Goal: Transaction & Acquisition: Purchase product/service

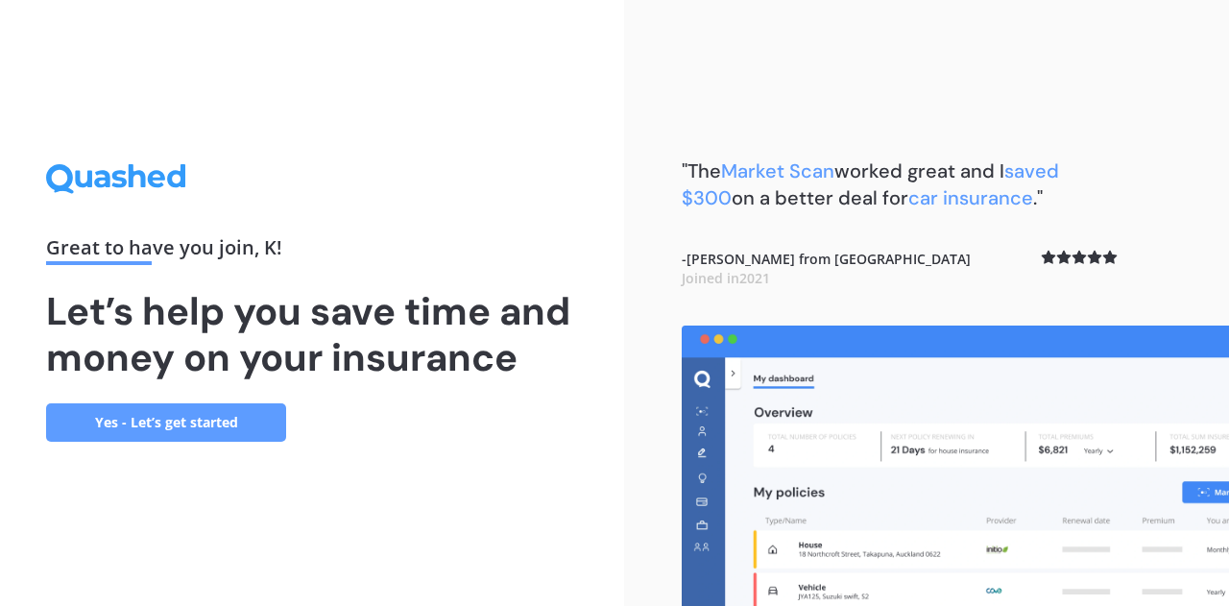
click at [197, 432] on link "Yes - Let’s get started" at bounding box center [166, 422] width 240 height 38
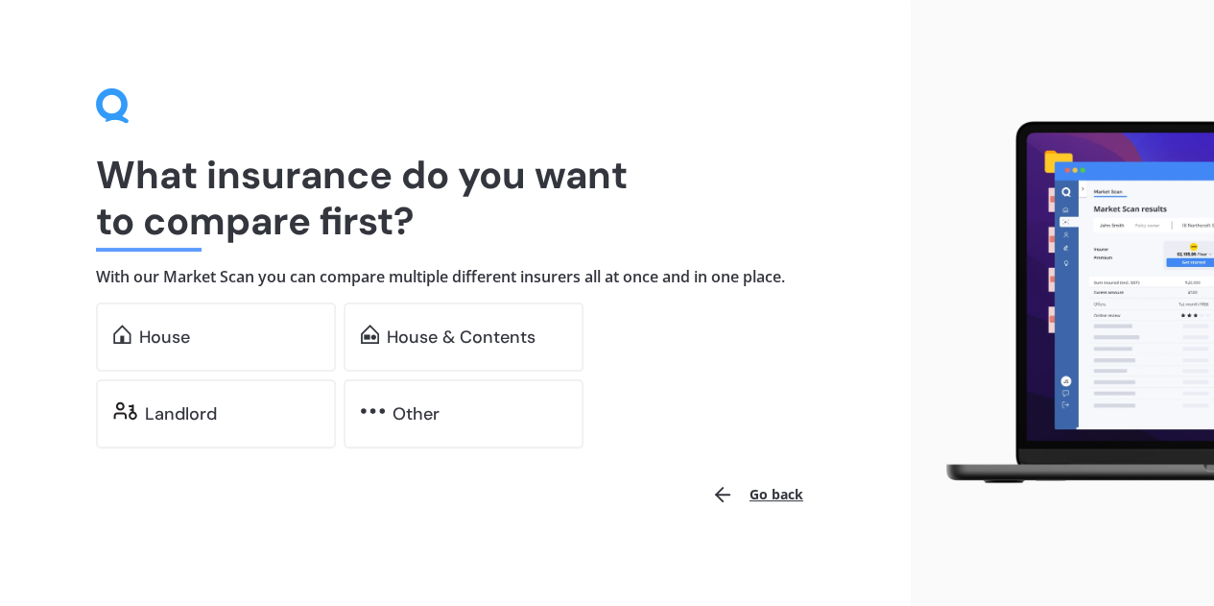
scroll to position [14, 0]
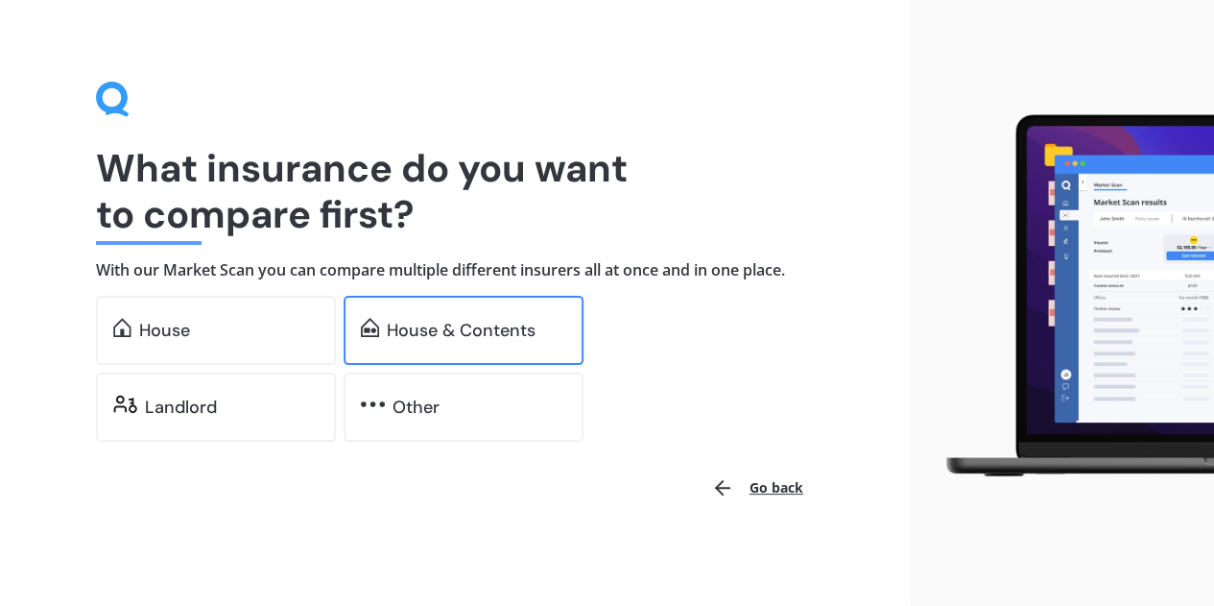
click at [501, 336] on div "House & Contents" at bounding box center [461, 330] width 149 height 19
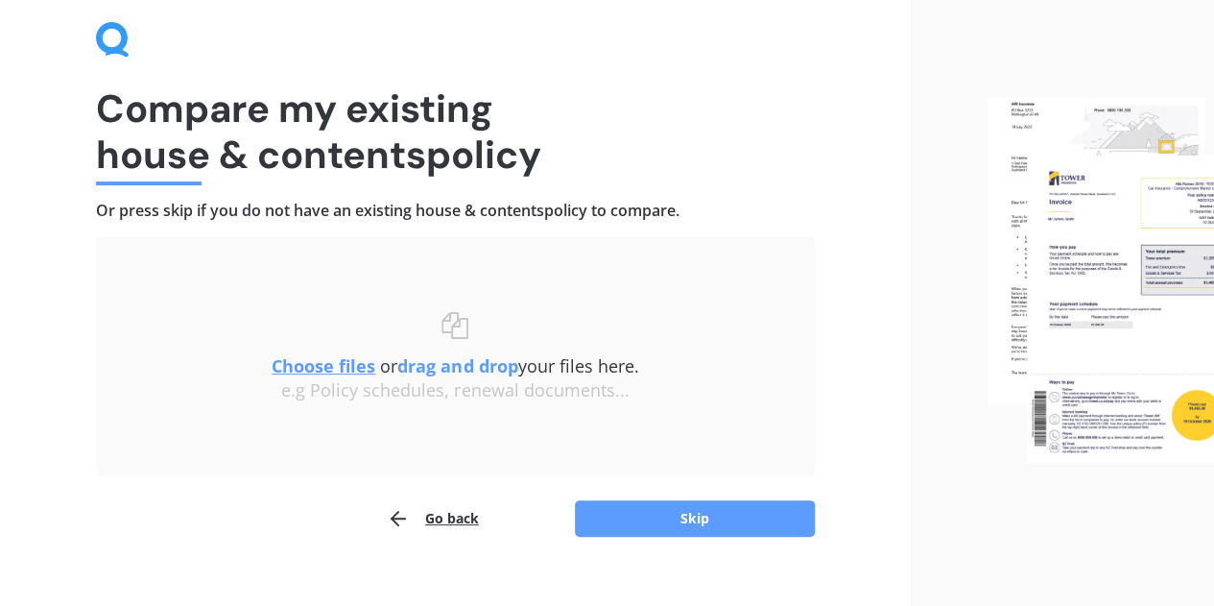
scroll to position [101, 0]
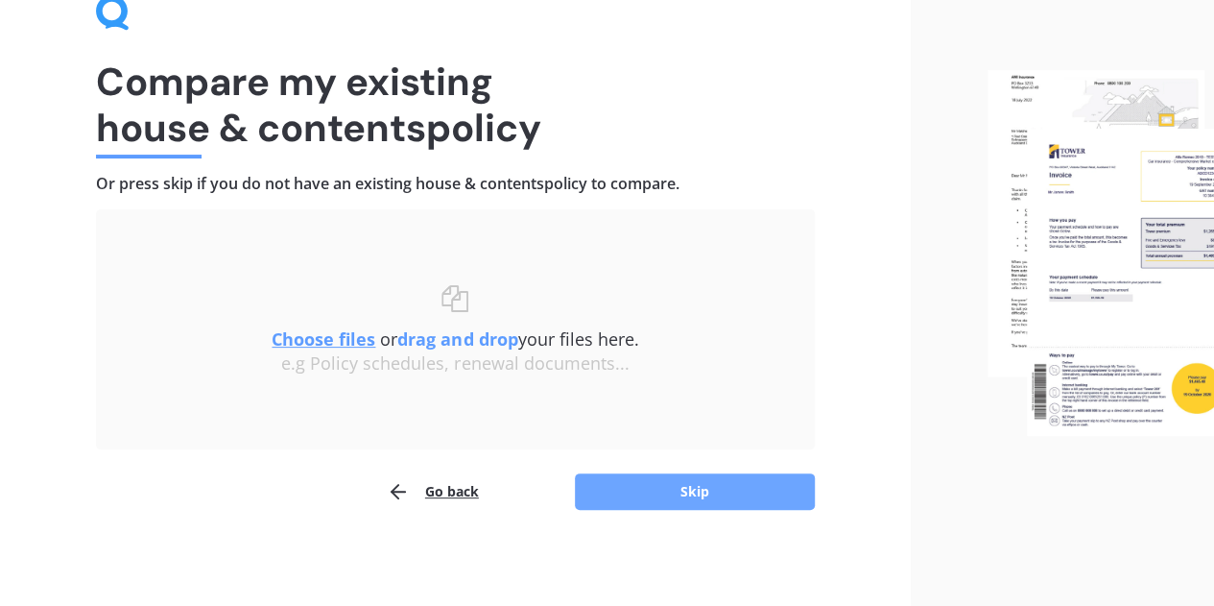
click at [697, 496] on button "Skip" at bounding box center [695, 491] width 240 height 36
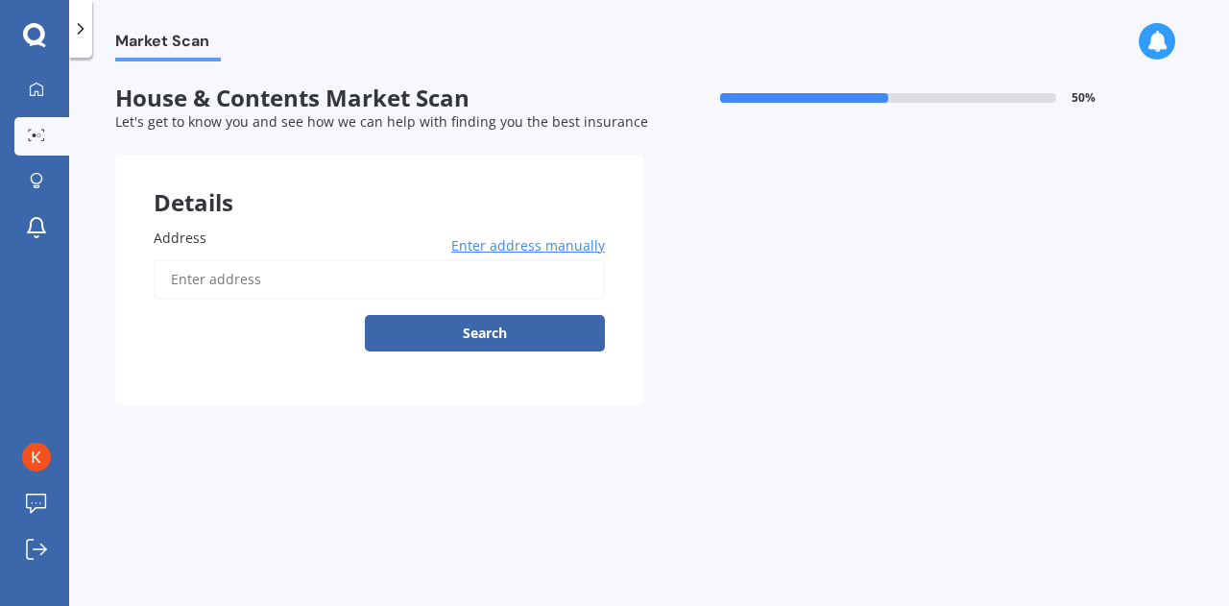
click at [294, 295] on input "Address" at bounding box center [379, 279] width 451 height 40
type input "[STREET_ADDRESS]"
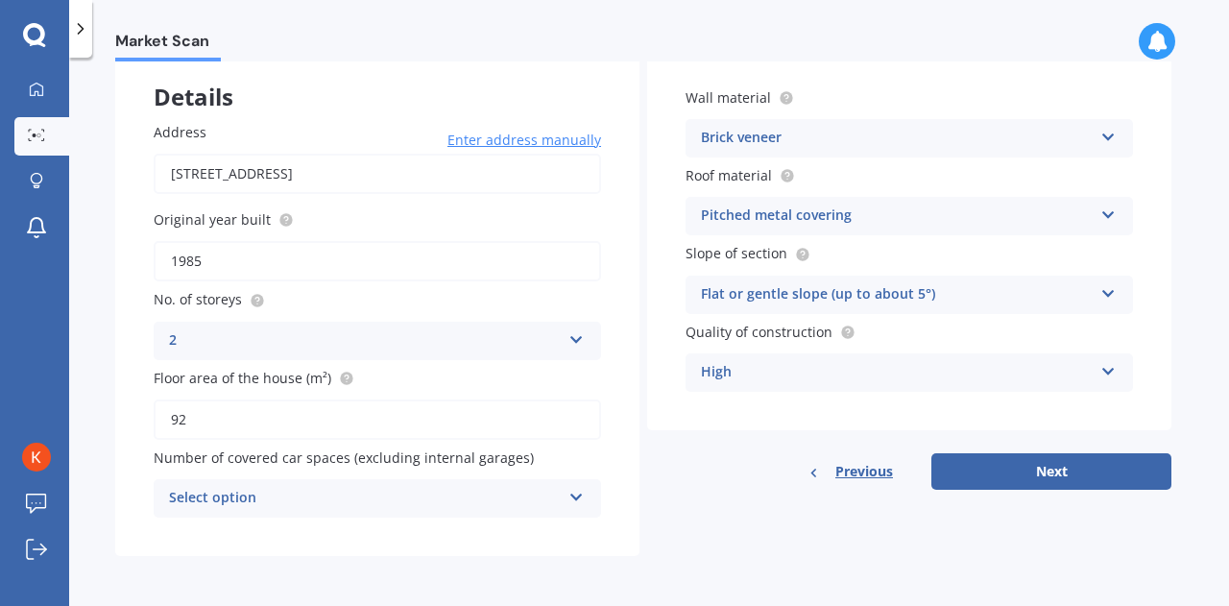
scroll to position [107, 0]
click at [531, 489] on div "Select option" at bounding box center [365, 498] width 392 height 23
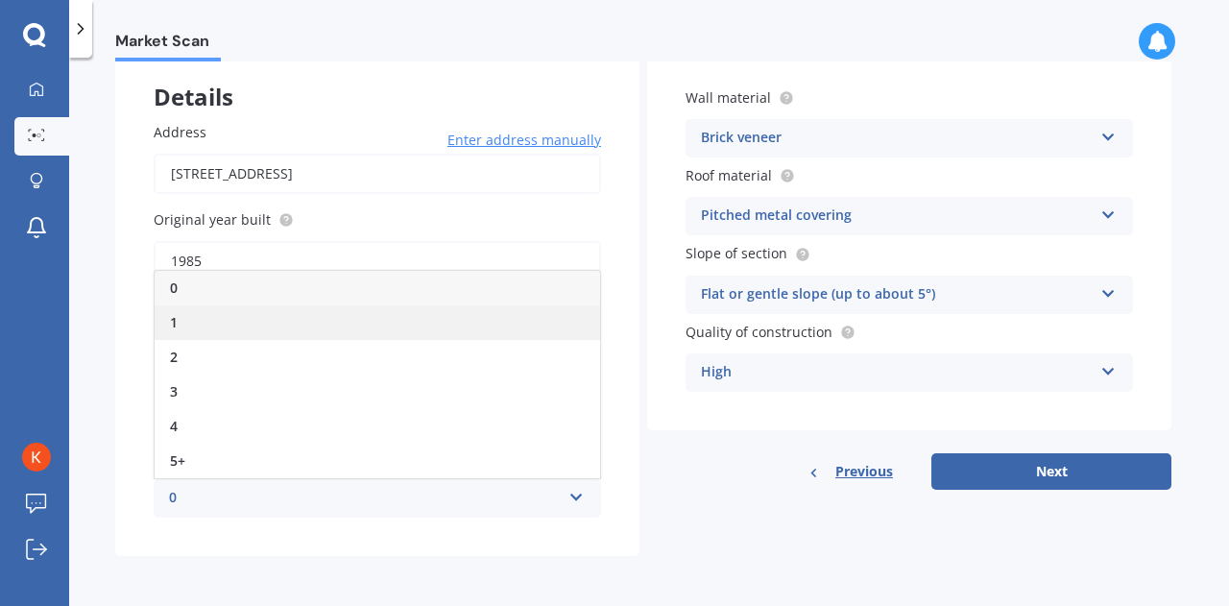
click at [261, 329] on div "1" at bounding box center [377, 322] width 445 height 35
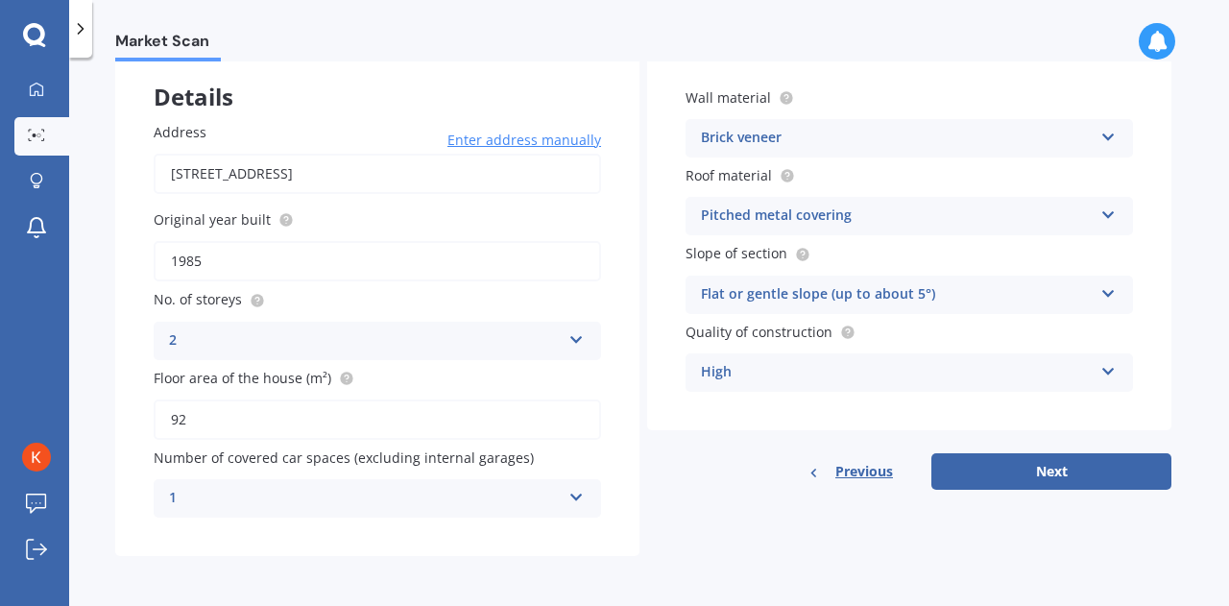
click at [556, 496] on div "1" at bounding box center [365, 498] width 392 height 23
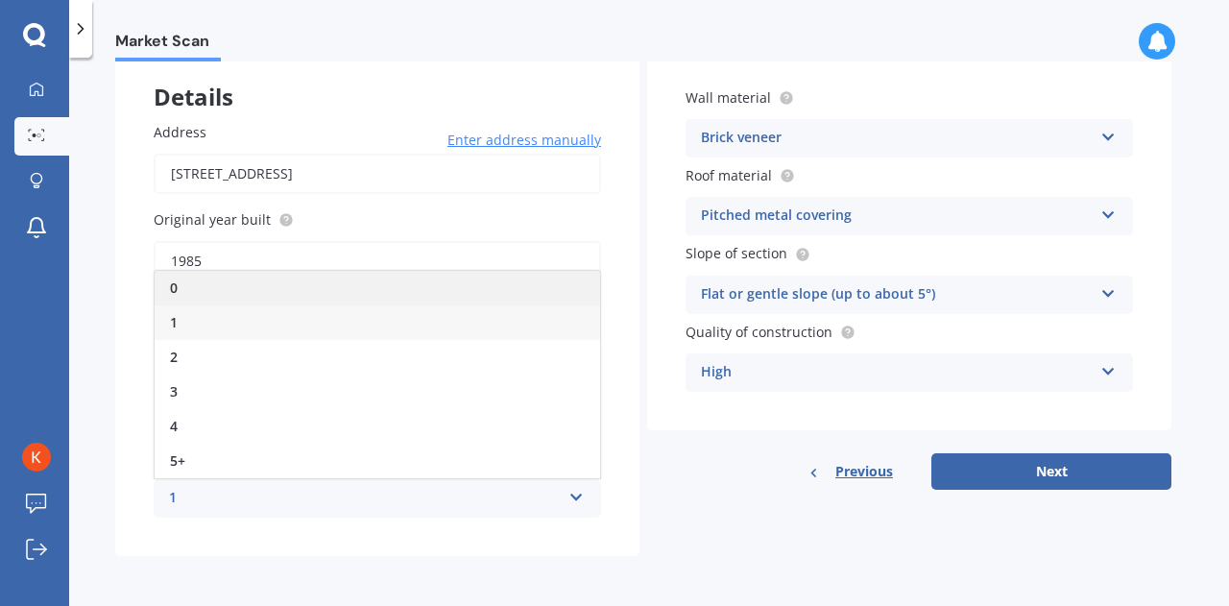
click at [202, 277] on div "0" at bounding box center [377, 288] width 445 height 35
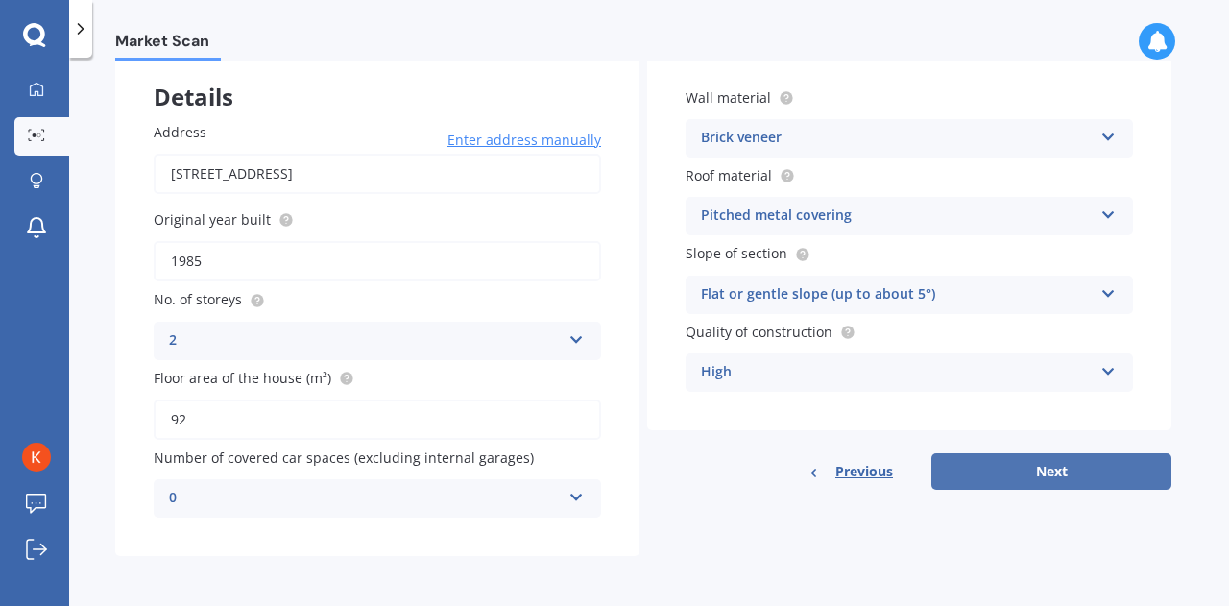
click at [1039, 462] on button "Next" at bounding box center [1051, 471] width 240 height 36
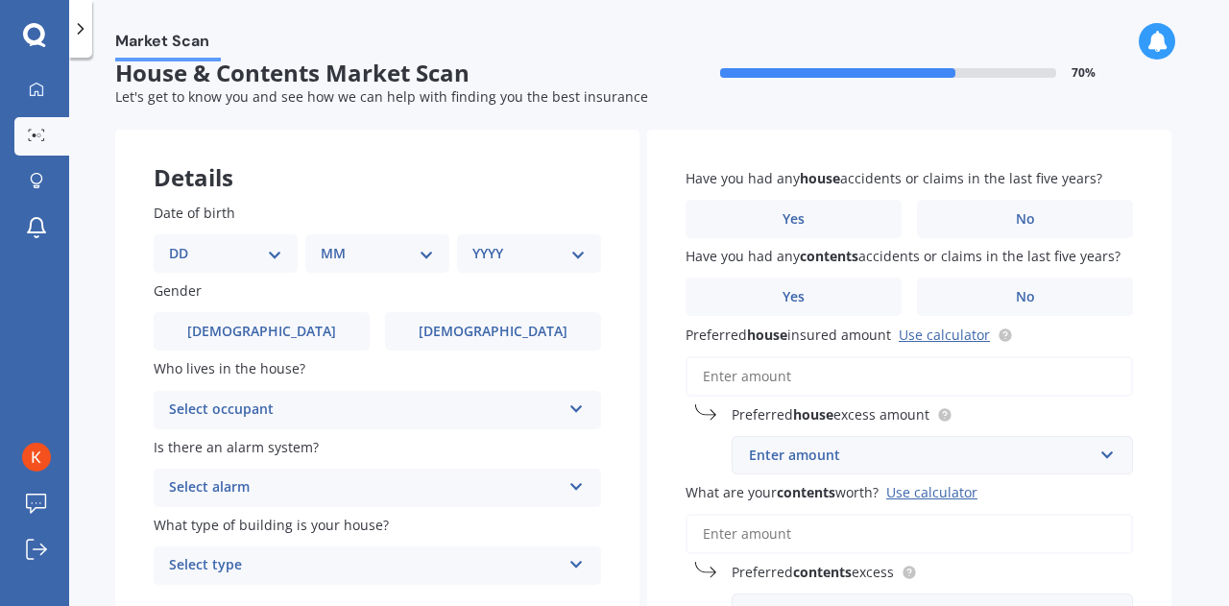
scroll to position [0, 0]
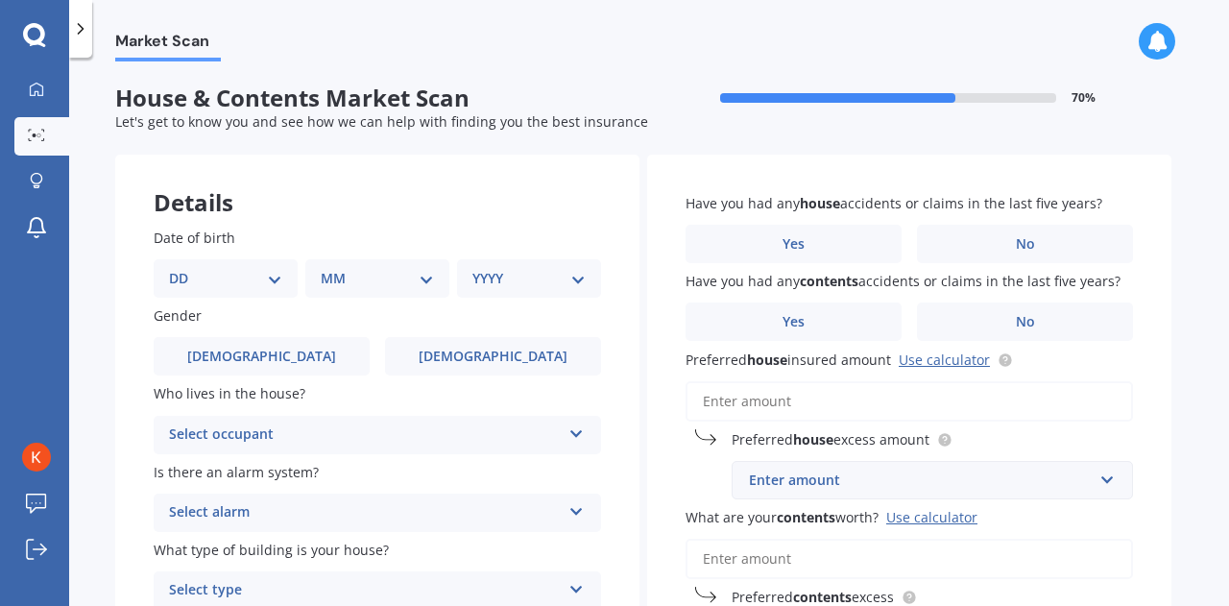
click at [259, 278] on select "DD 01 02 03 04 05 06 07 08 09 10 11 12 13 14 15 16 17 18 19 20 21 22 23 24 25 2…" at bounding box center [225, 278] width 113 height 21
select select "08"
click at [184, 268] on select "DD 01 02 03 04 05 06 07 08 09 10 11 12 13 14 15 16 17 18 19 20 21 22 23 24 25 2…" at bounding box center [225, 278] width 113 height 21
click at [392, 292] on div "MM 01 02 03 04 05 06 07 08 09 10 11 12" at bounding box center [381, 278] width 136 height 38
click at [392, 285] on select "MM 01 02 03 04 05 06 07 08 09 10 11 12" at bounding box center [381, 278] width 106 height 21
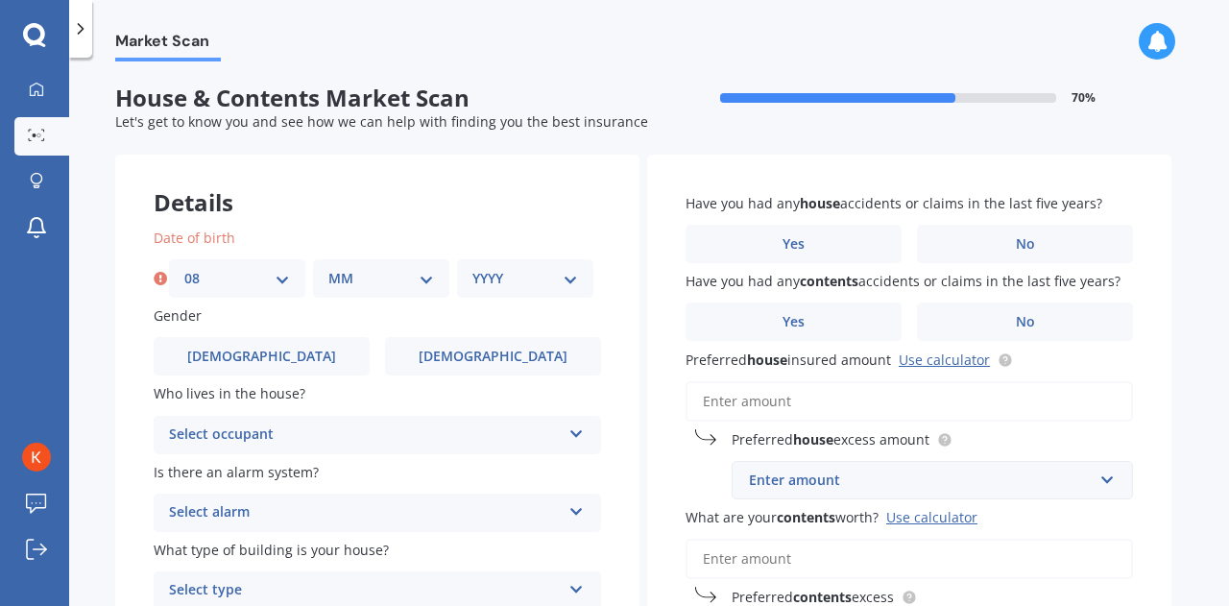
select select "02"
click at [328, 268] on select "MM 01 02 03 04 05 06 07 08 09 10 11 12" at bounding box center [381, 278] width 106 height 21
click at [562, 274] on select "YYYY 2009 2008 2007 2006 2005 2004 2003 2002 2001 2000 1999 1998 1997 1996 1995…" at bounding box center [525, 278] width 106 height 21
select select "1998"
click at [472, 268] on select "YYYY 2009 2008 2007 2006 2005 2004 2003 2002 2001 2000 1999 1998 1997 1996 1995…" at bounding box center [525, 278] width 106 height 21
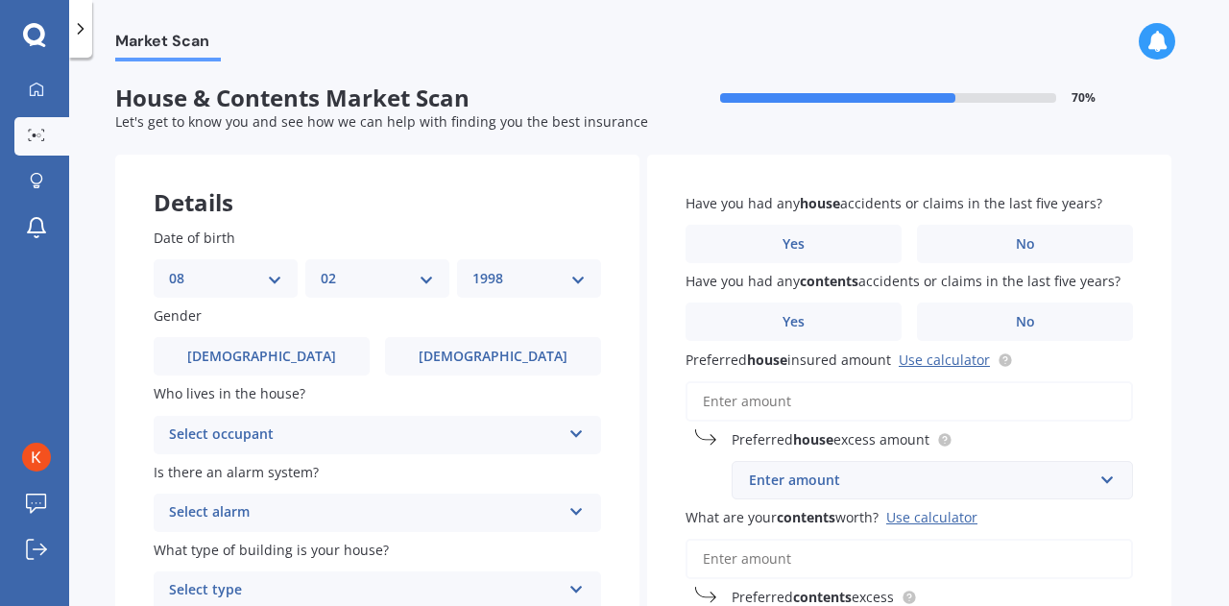
scroll to position [96, 0]
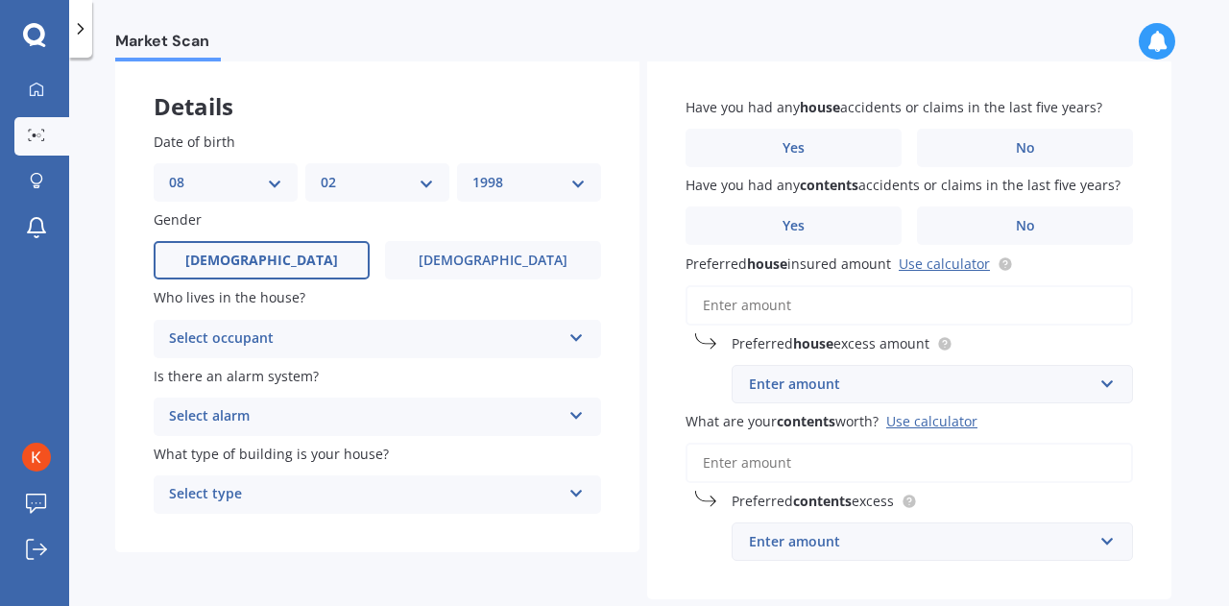
click at [295, 259] on label "[DEMOGRAPHIC_DATA]" at bounding box center [262, 260] width 216 height 38
click at [0, 0] on input "[DEMOGRAPHIC_DATA]" at bounding box center [0, 0] width 0 height 0
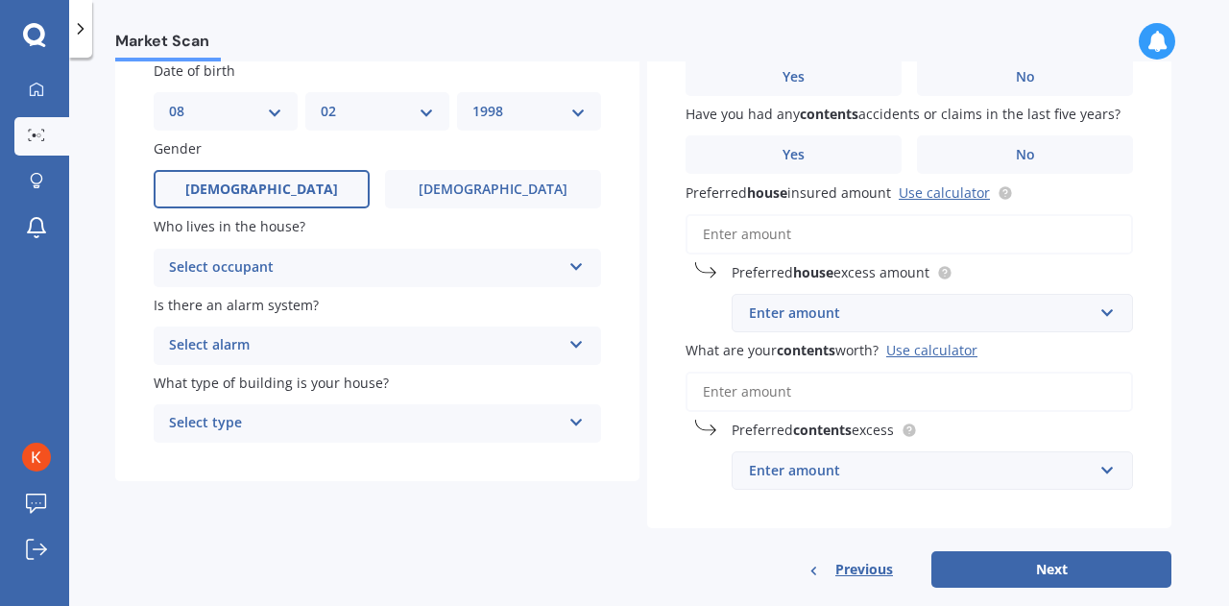
scroll to position [192, 0]
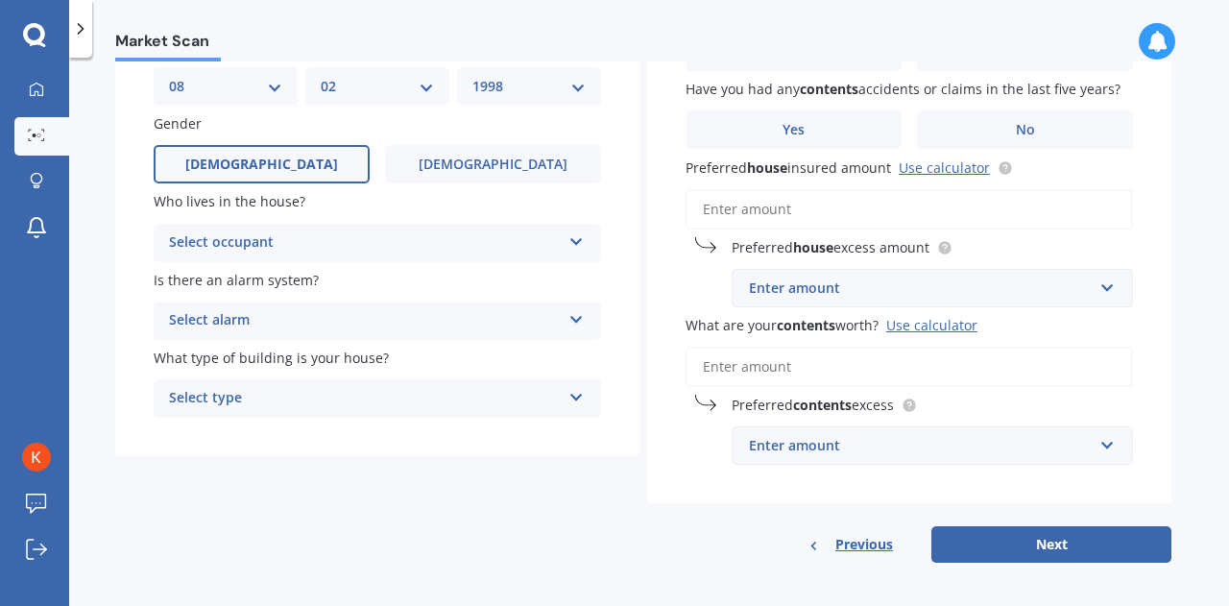
click at [338, 237] on div "Select occupant" at bounding box center [365, 242] width 392 height 23
click at [282, 287] on div "Owner" at bounding box center [377, 280] width 445 height 35
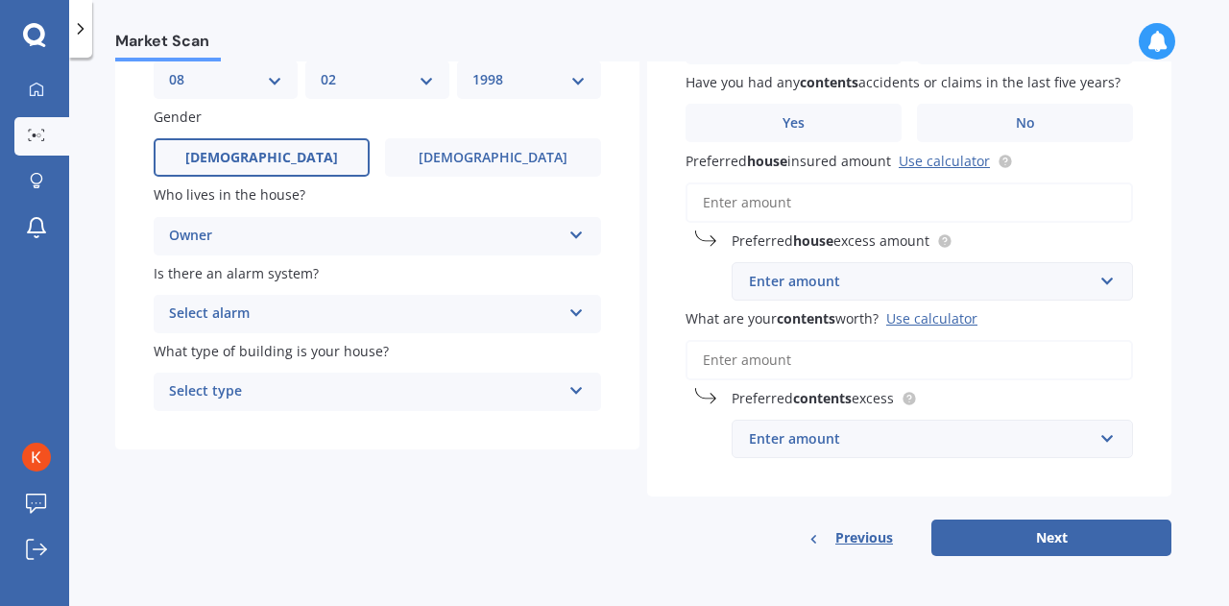
click at [321, 319] on div "Select alarm" at bounding box center [365, 313] width 392 height 23
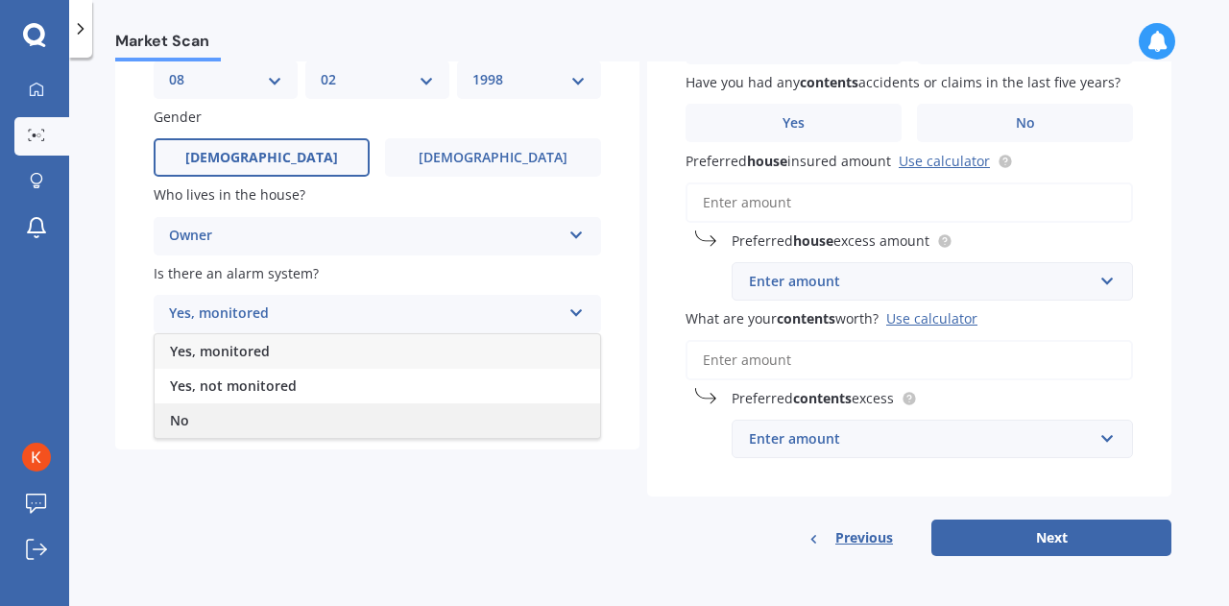
click at [251, 416] on div "No" at bounding box center [377, 420] width 445 height 35
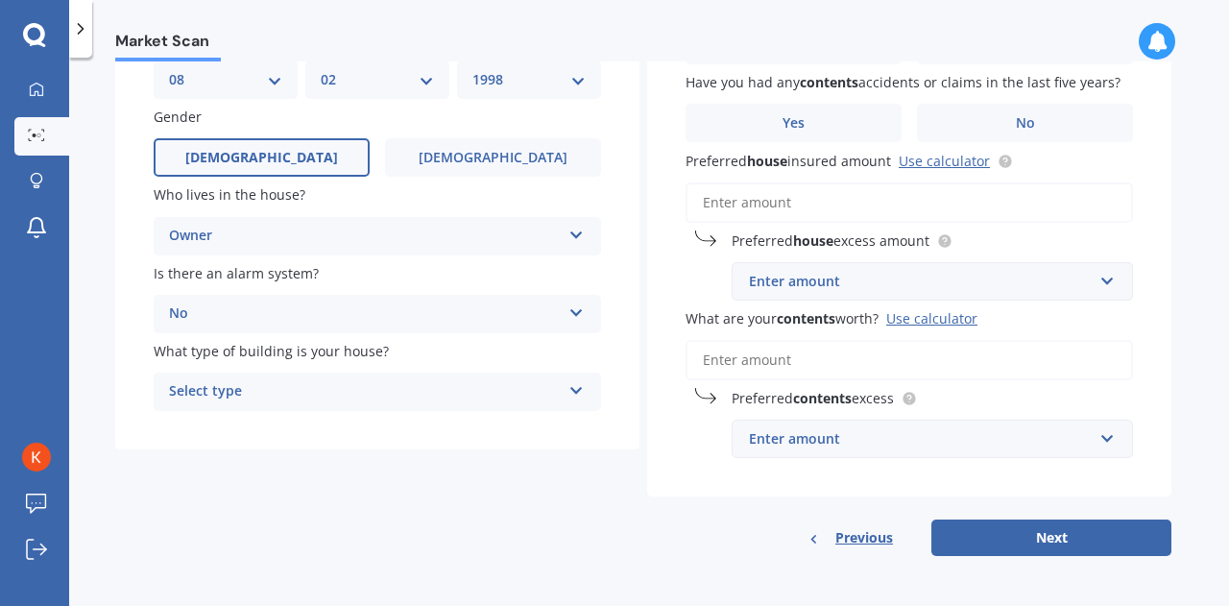
click at [342, 395] on div "Select type" at bounding box center [365, 391] width 392 height 23
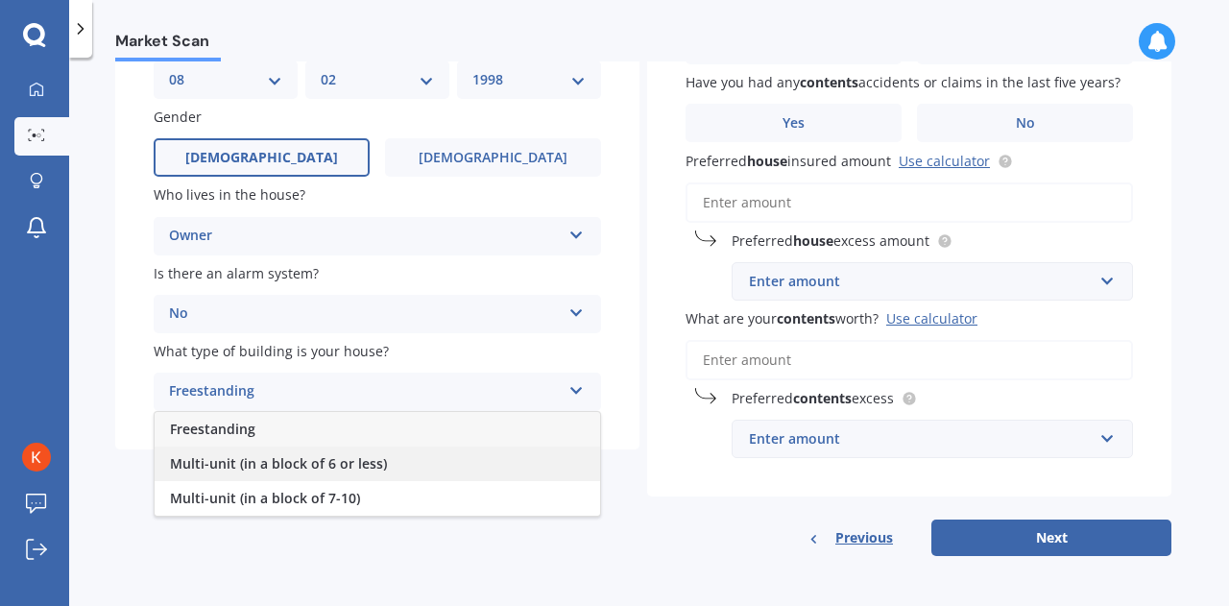
click at [375, 467] on span "Multi-unit (in a block of 6 or less)" at bounding box center [278, 463] width 217 height 18
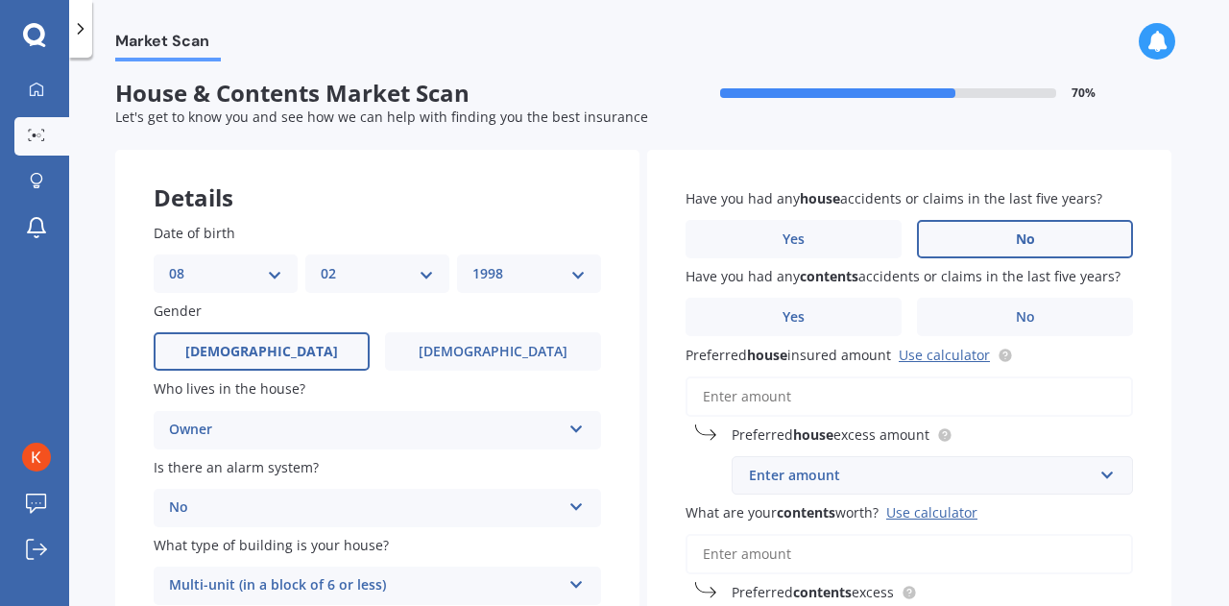
scroll to position [0, 0]
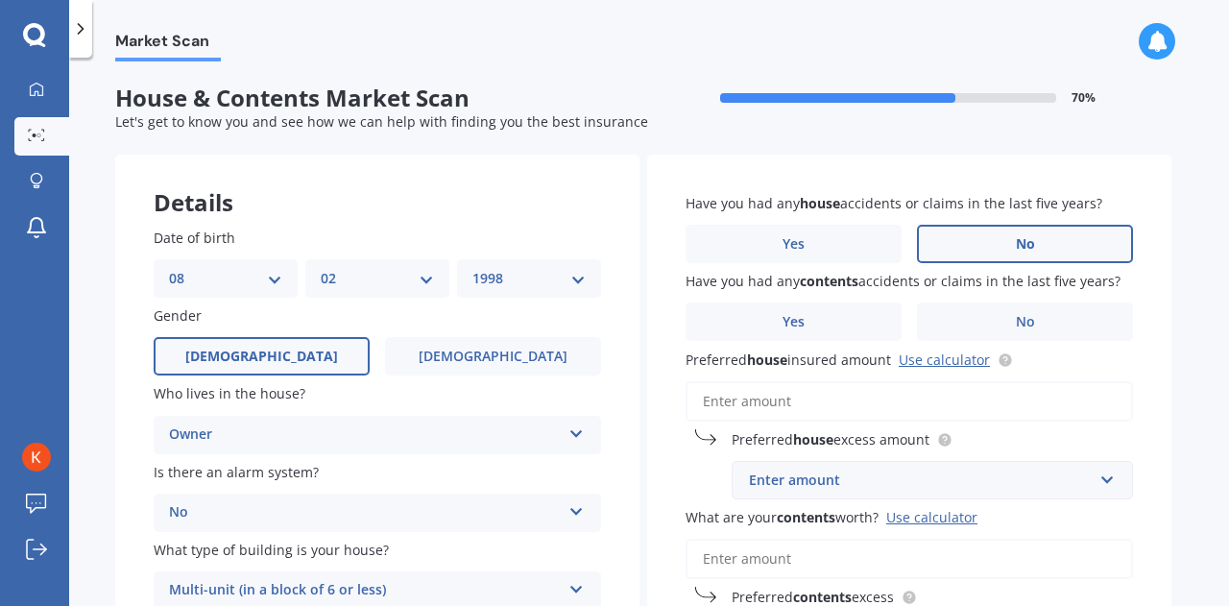
click at [1018, 258] on label "No" at bounding box center [1025, 244] width 216 height 38
click at [0, 0] on input "No" at bounding box center [0, 0] width 0 height 0
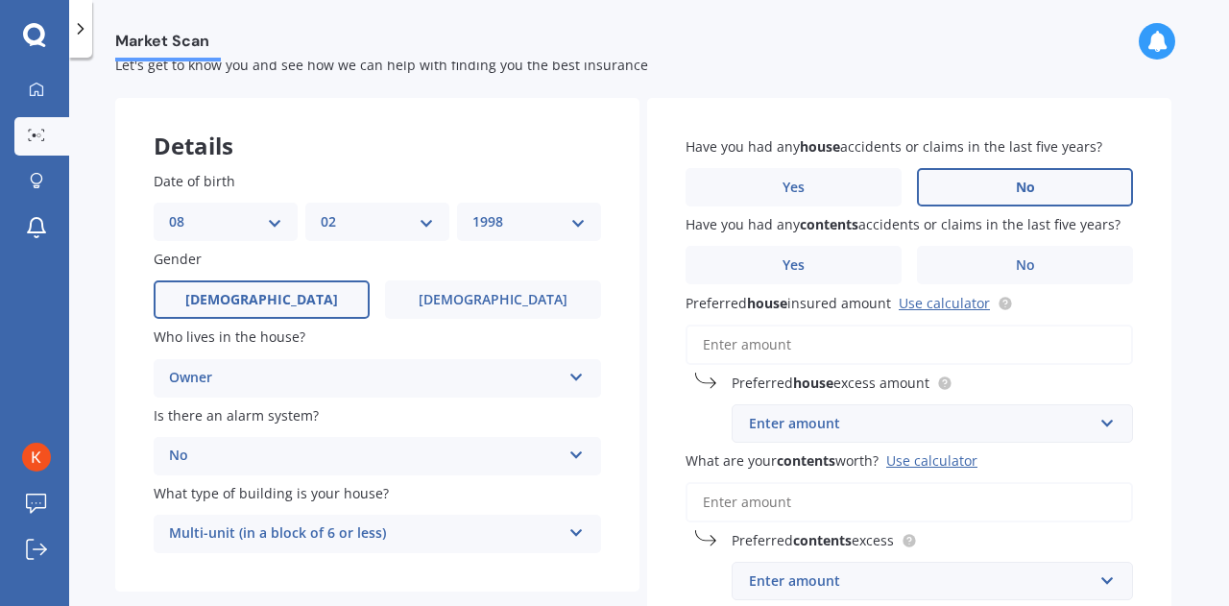
scroll to position [96, 0]
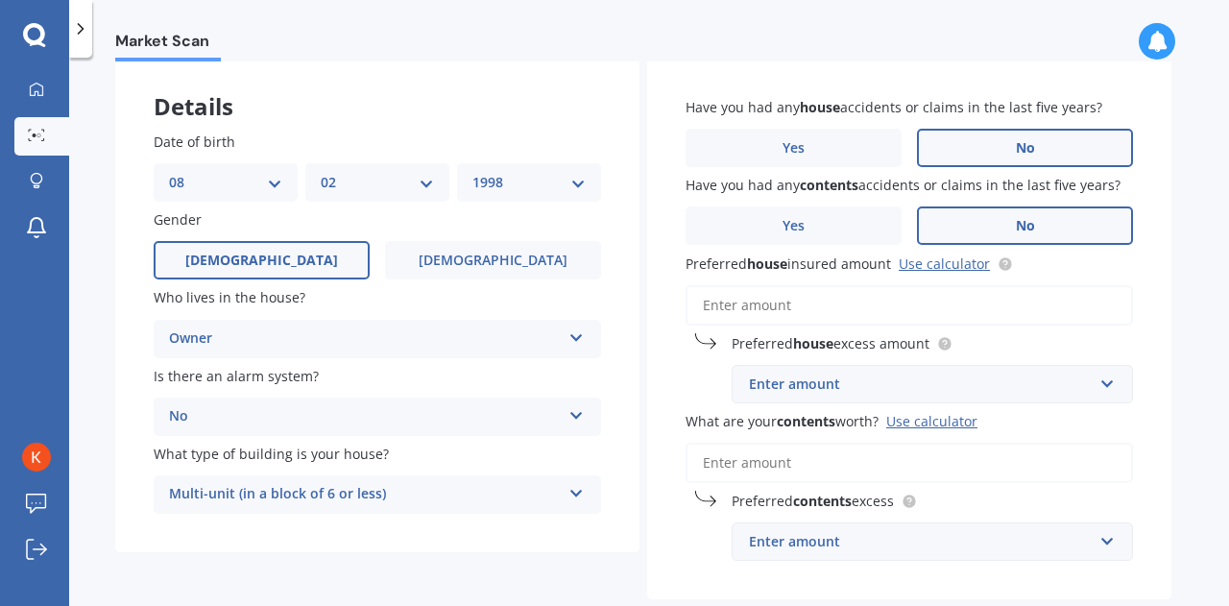
click at [1032, 222] on span "No" at bounding box center [1025, 226] width 19 height 16
click at [0, 0] on input "No" at bounding box center [0, 0] width 0 height 0
click at [956, 268] on link "Use calculator" at bounding box center [943, 263] width 91 height 18
click at [851, 300] on input "Preferred house insured amount Use calculator" at bounding box center [908, 305] width 447 height 40
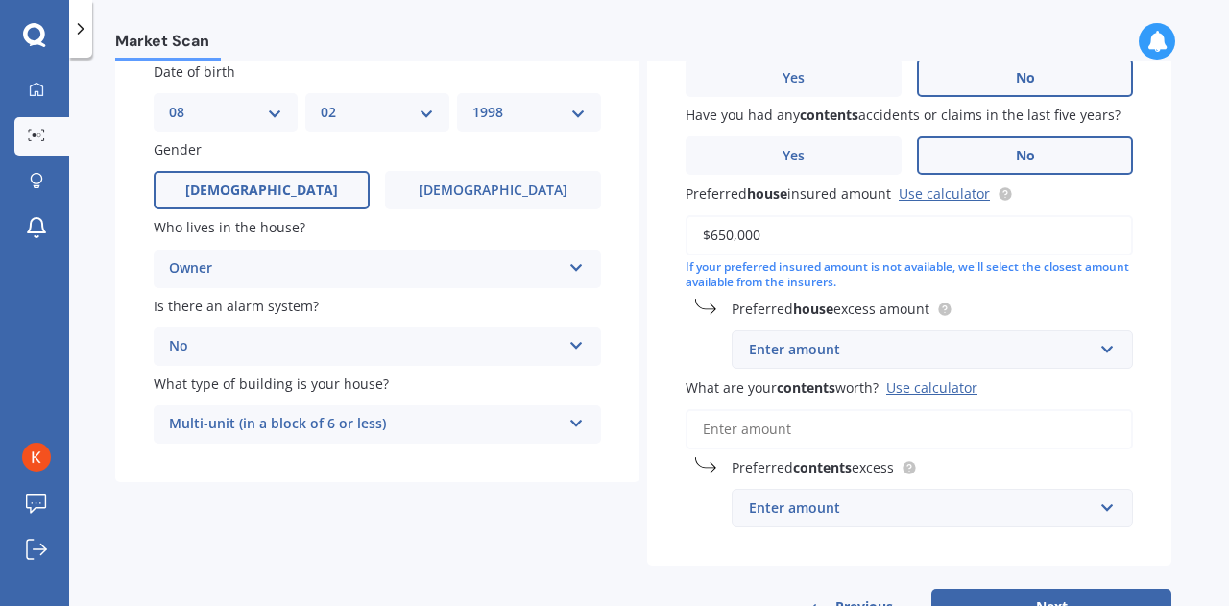
scroll to position [192, 0]
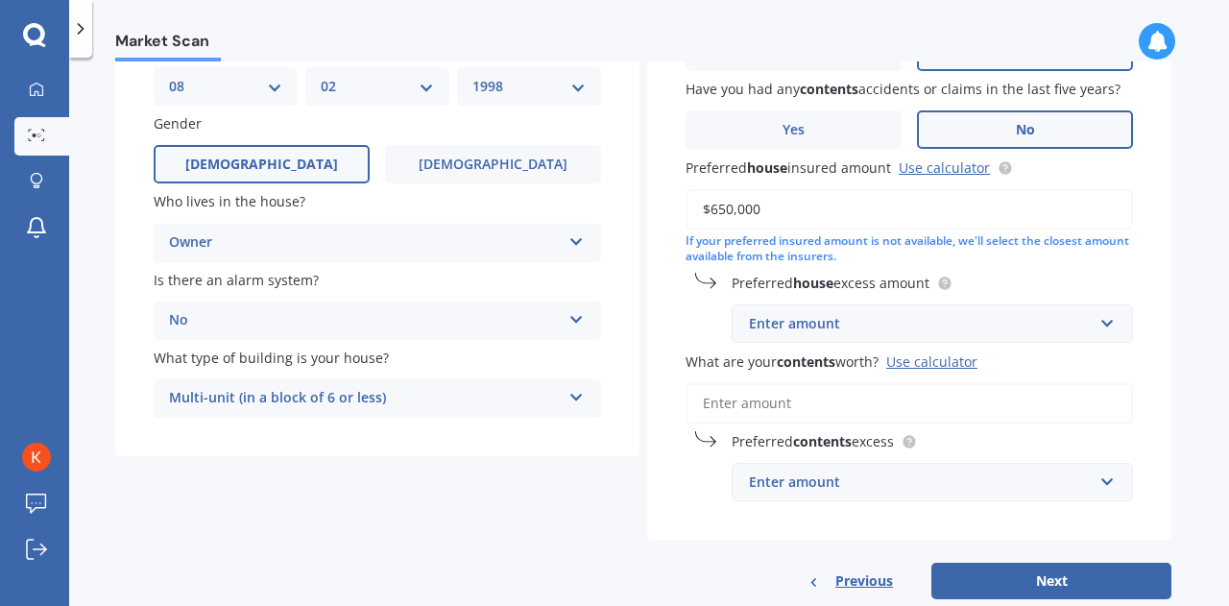
type input "$650,000"
click at [954, 324] on div "Enter amount" at bounding box center [921, 323] width 344 height 21
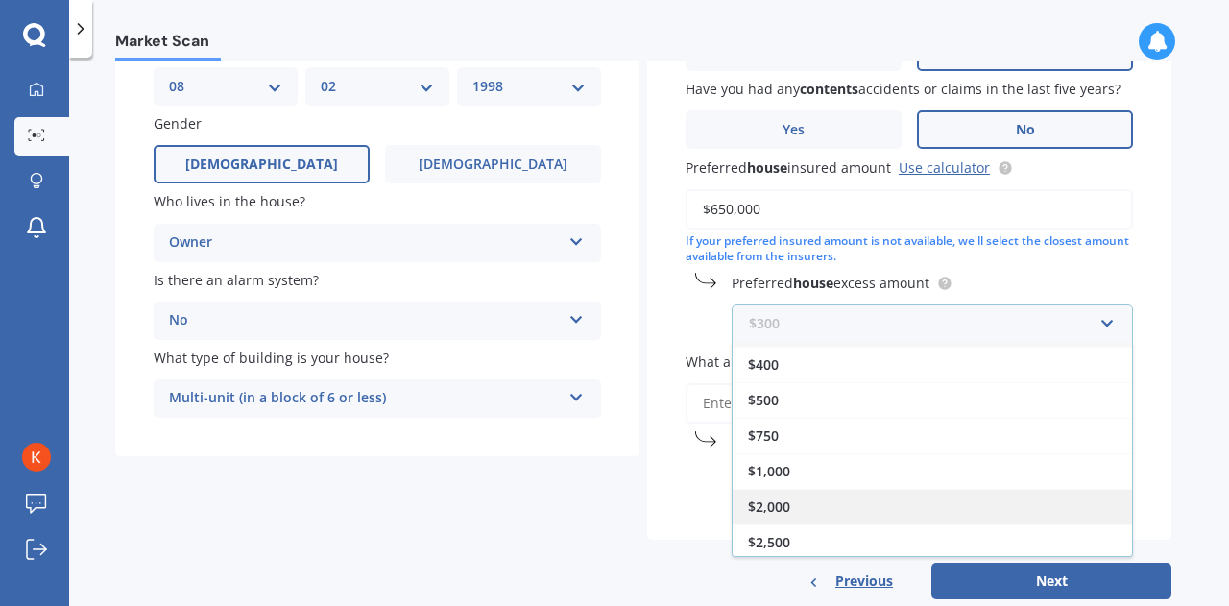
scroll to position [236, 0]
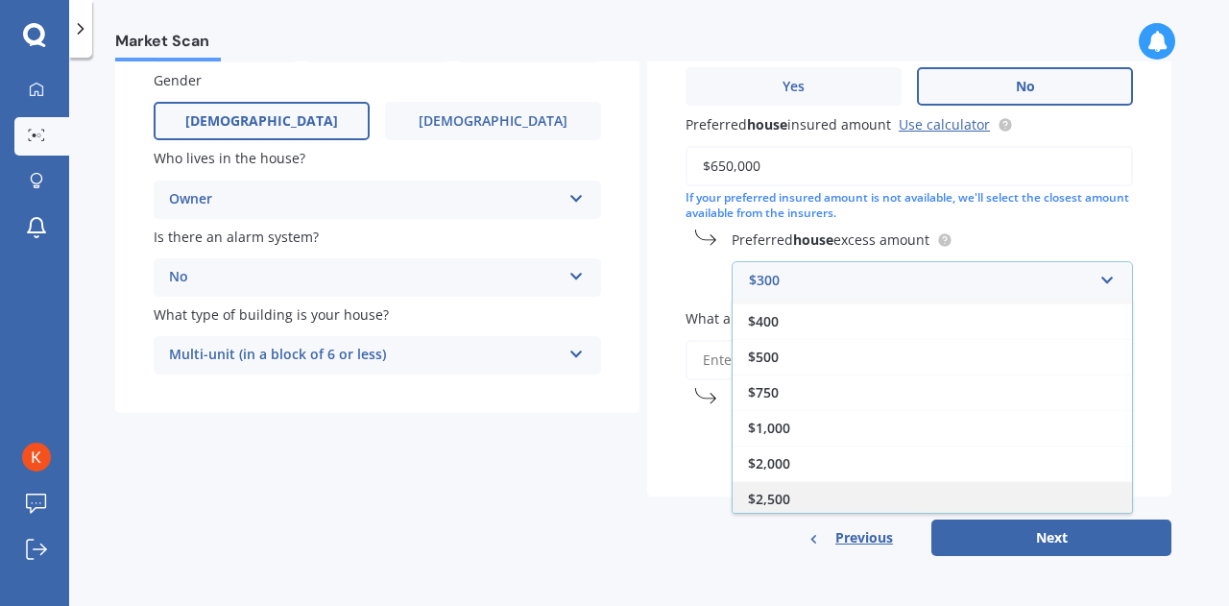
click at [820, 491] on div "$2,500" at bounding box center [931, 499] width 399 height 36
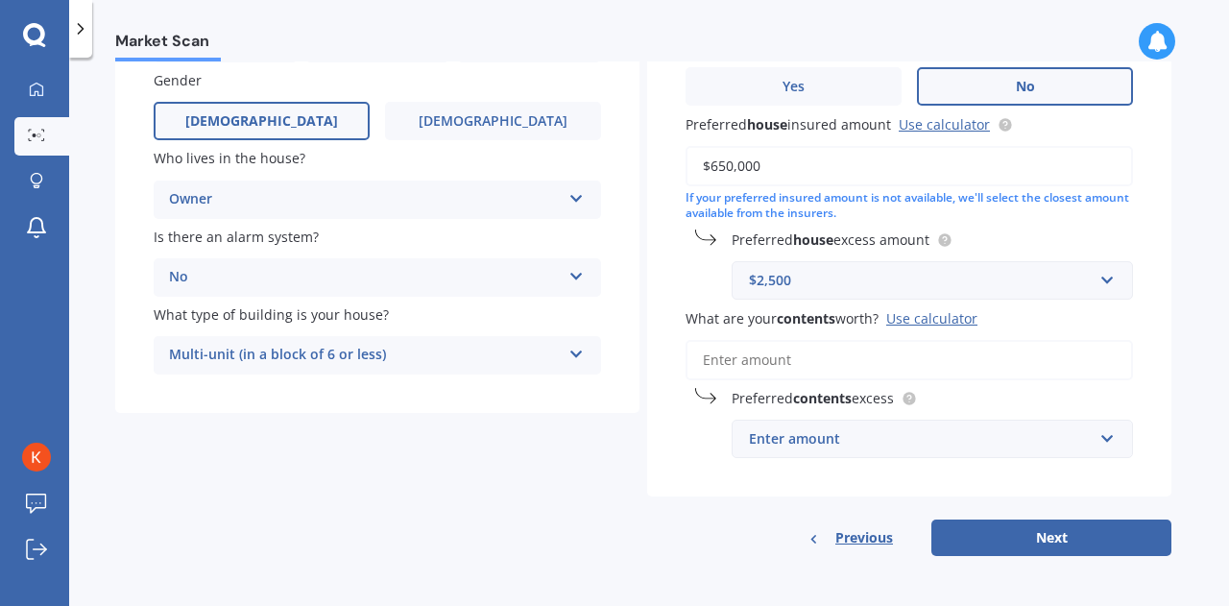
click at [866, 289] on div "$2,500" at bounding box center [921, 280] width 344 height 21
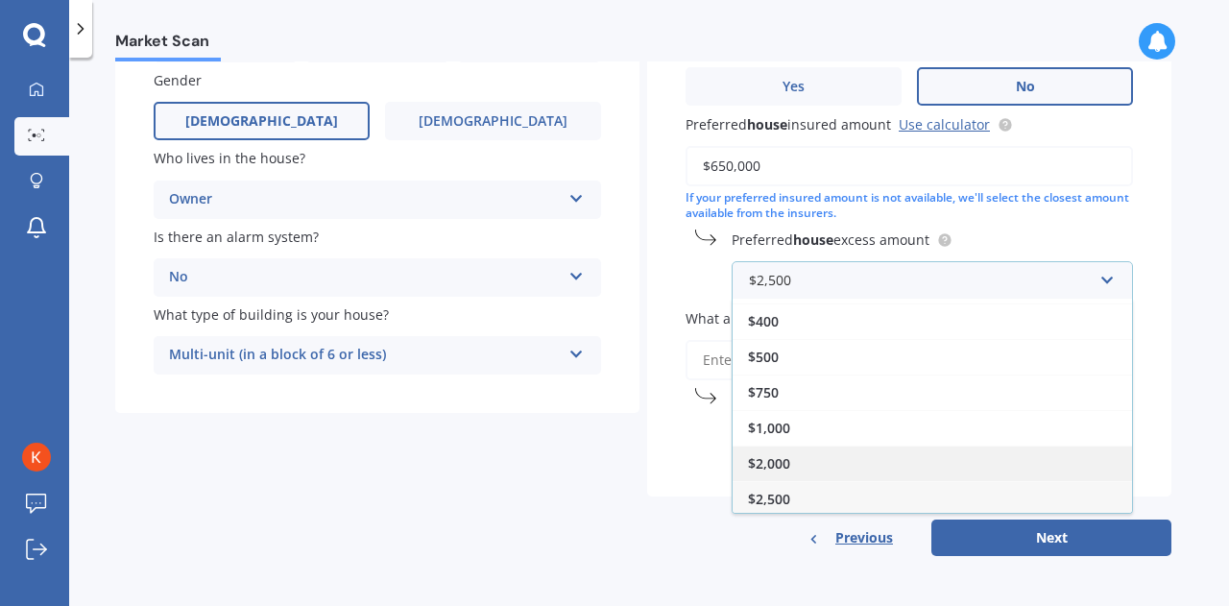
click at [804, 466] on div "$2,000" at bounding box center [931, 463] width 399 height 36
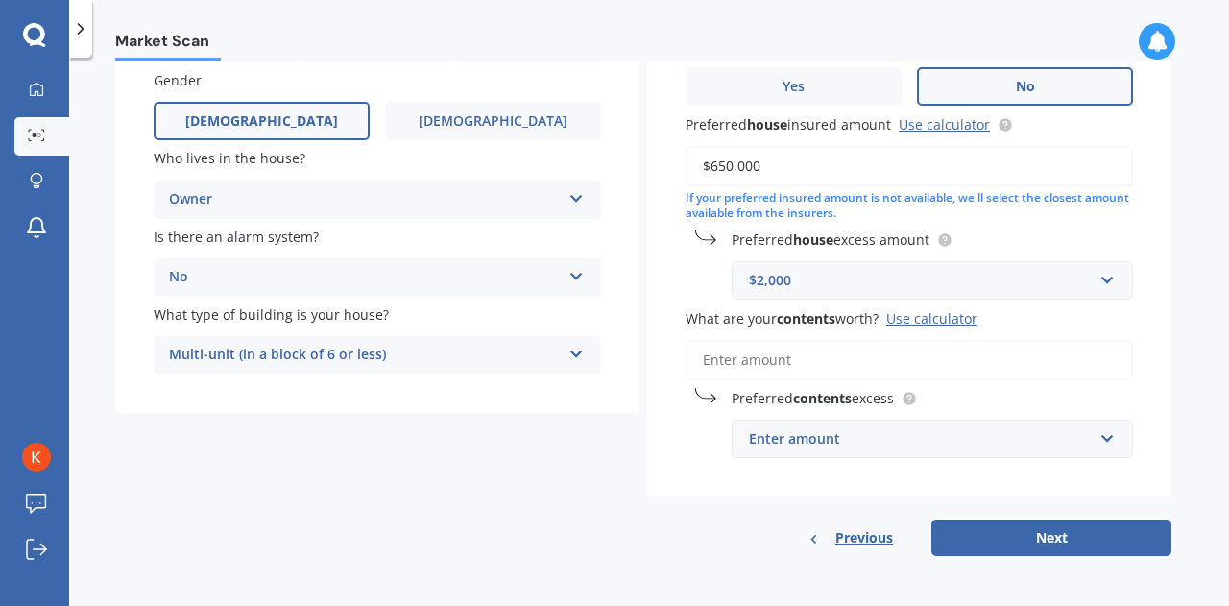
click at [935, 321] on div "Use calculator" at bounding box center [931, 318] width 91 height 18
click at [935, 340] on input "What are your contents worth? Use calculator" at bounding box center [908, 360] width 447 height 40
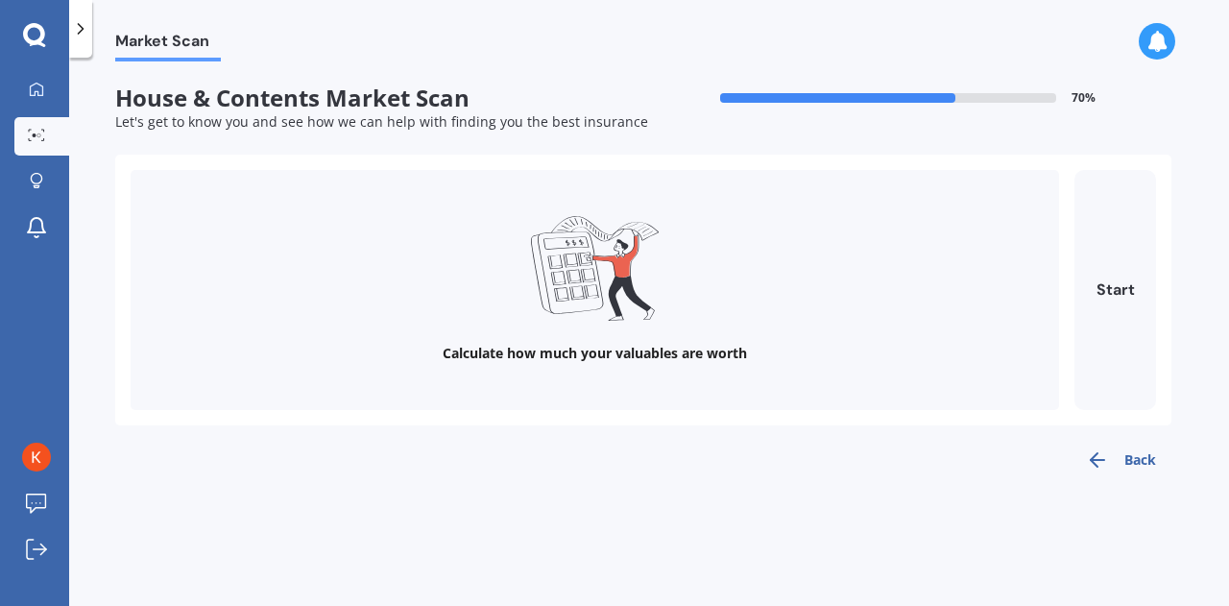
scroll to position [0, 0]
click at [1123, 458] on button "Back" at bounding box center [1120, 460] width 101 height 38
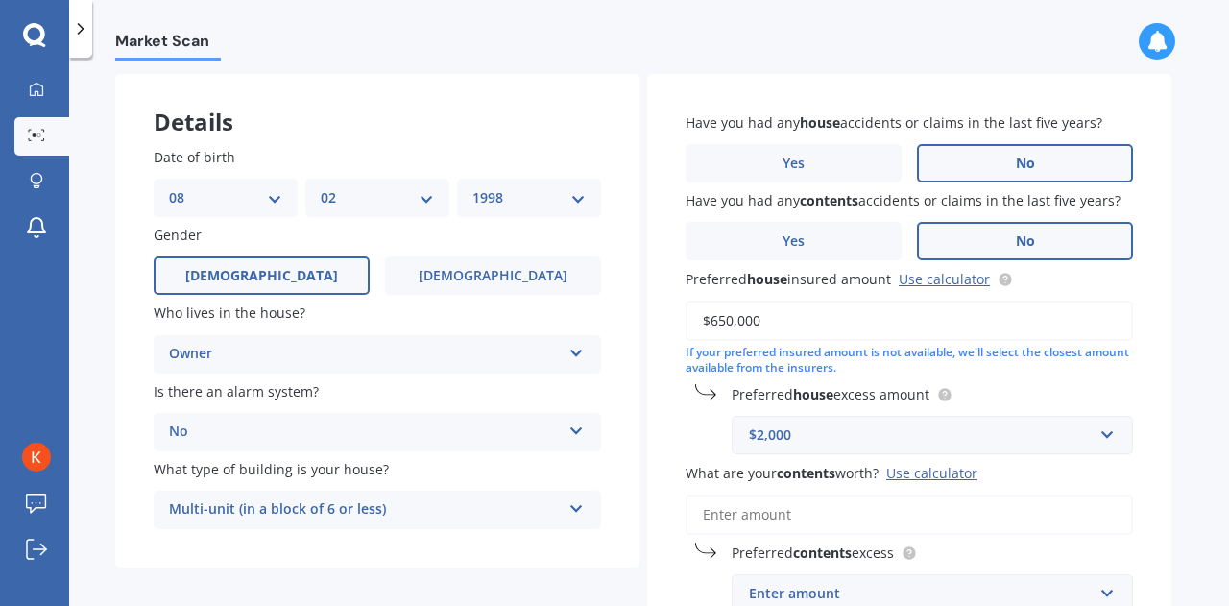
scroll to position [192, 0]
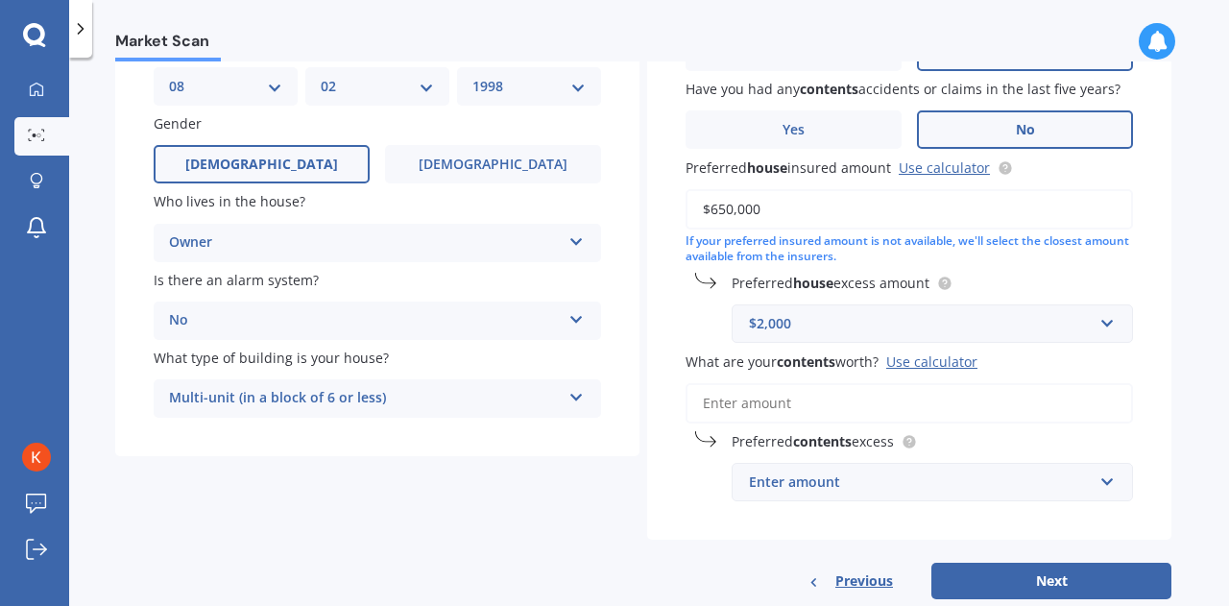
click at [879, 328] on div "$2,000" at bounding box center [921, 323] width 344 height 21
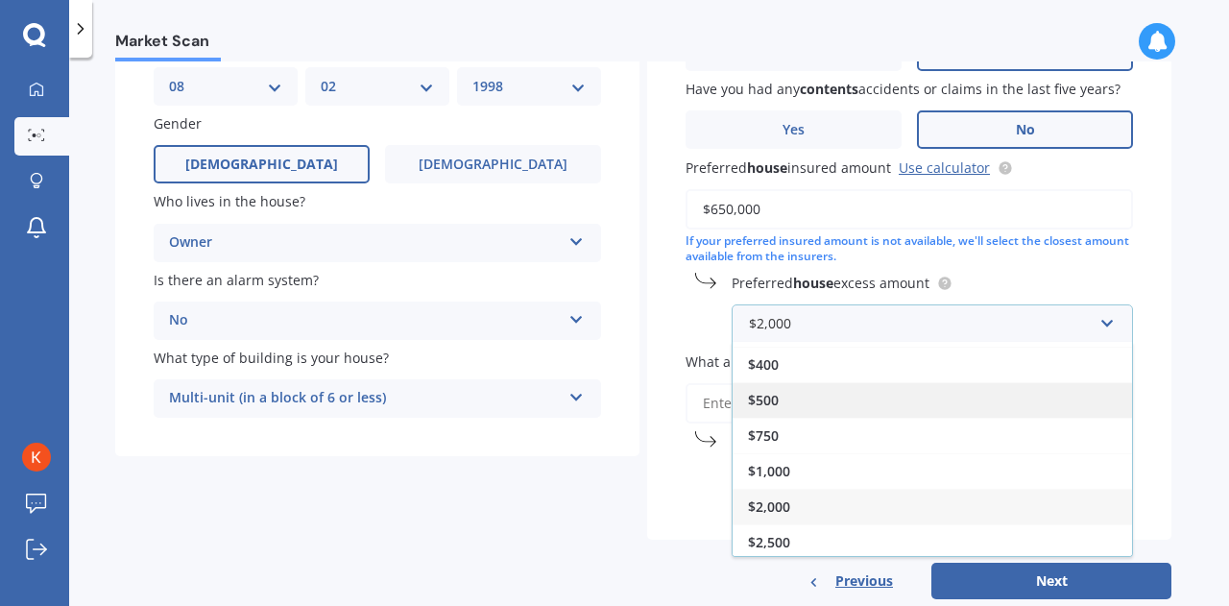
click at [825, 401] on div "$500" at bounding box center [931, 400] width 399 height 36
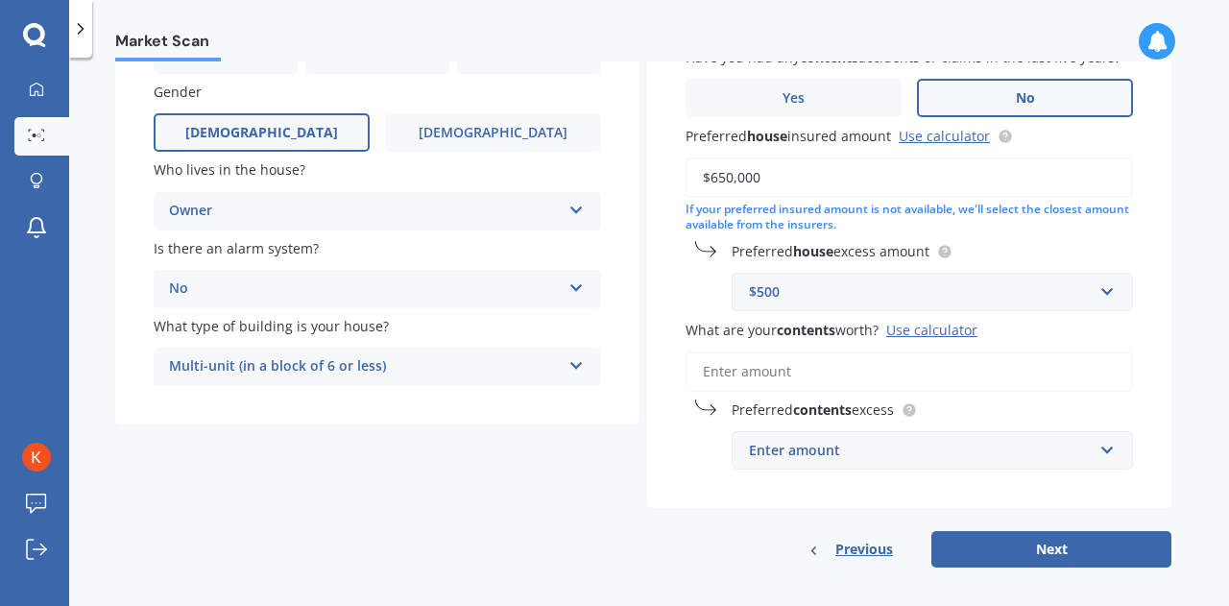
scroll to position [236, 0]
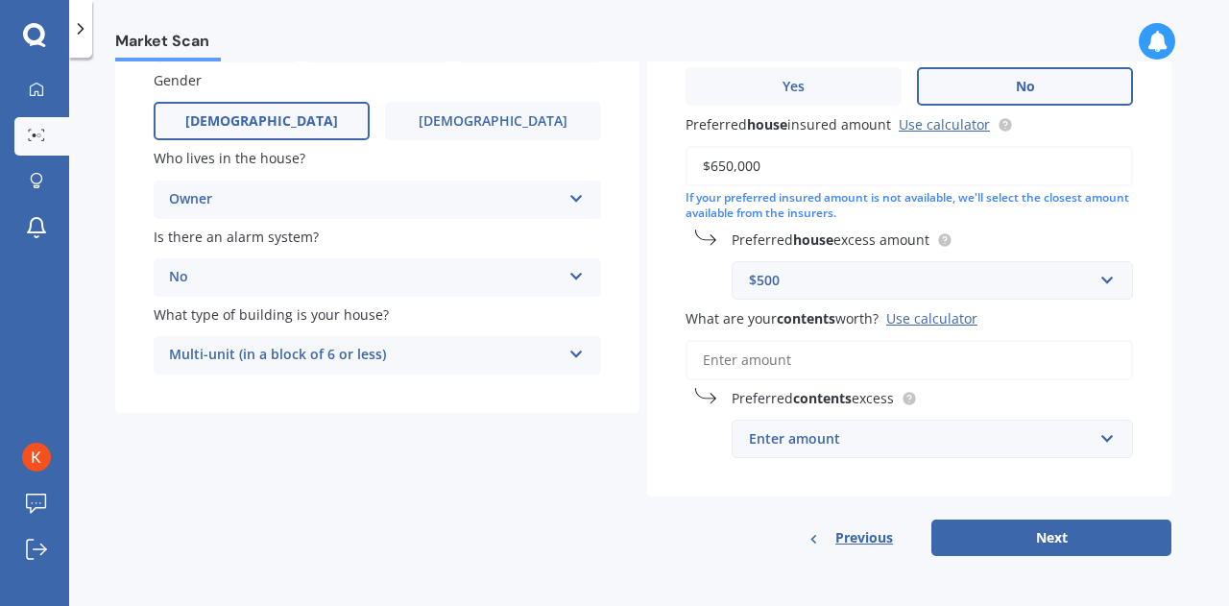
click at [869, 362] on input "What are your contents worth? Use calculator" at bounding box center [908, 360] width 447 height 40
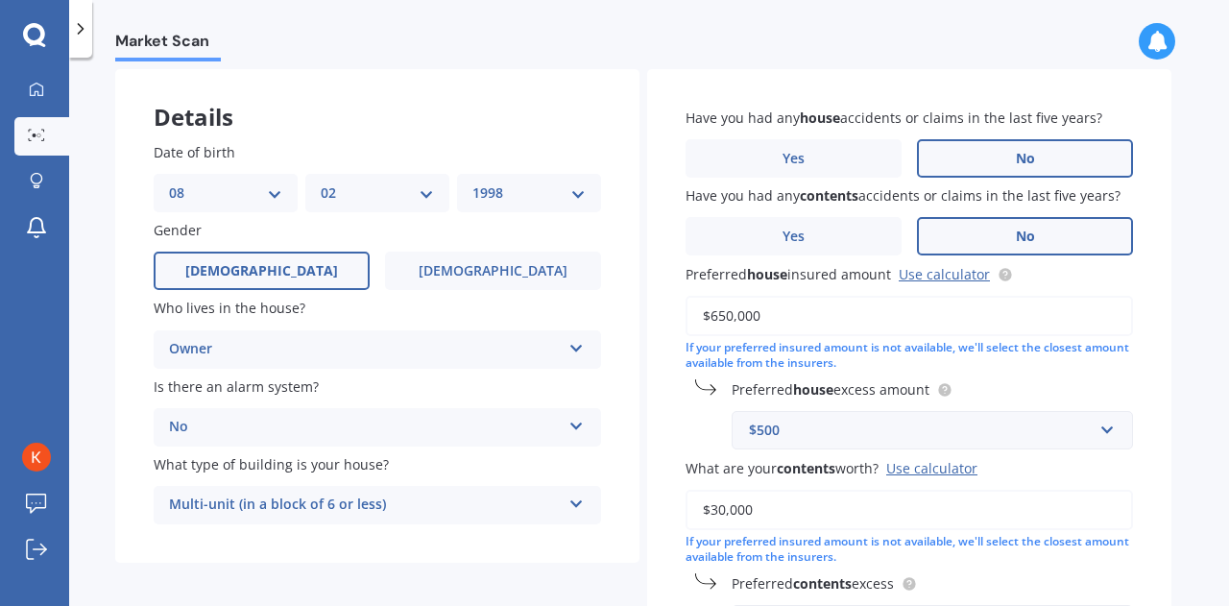
scroll to position [90, 0]
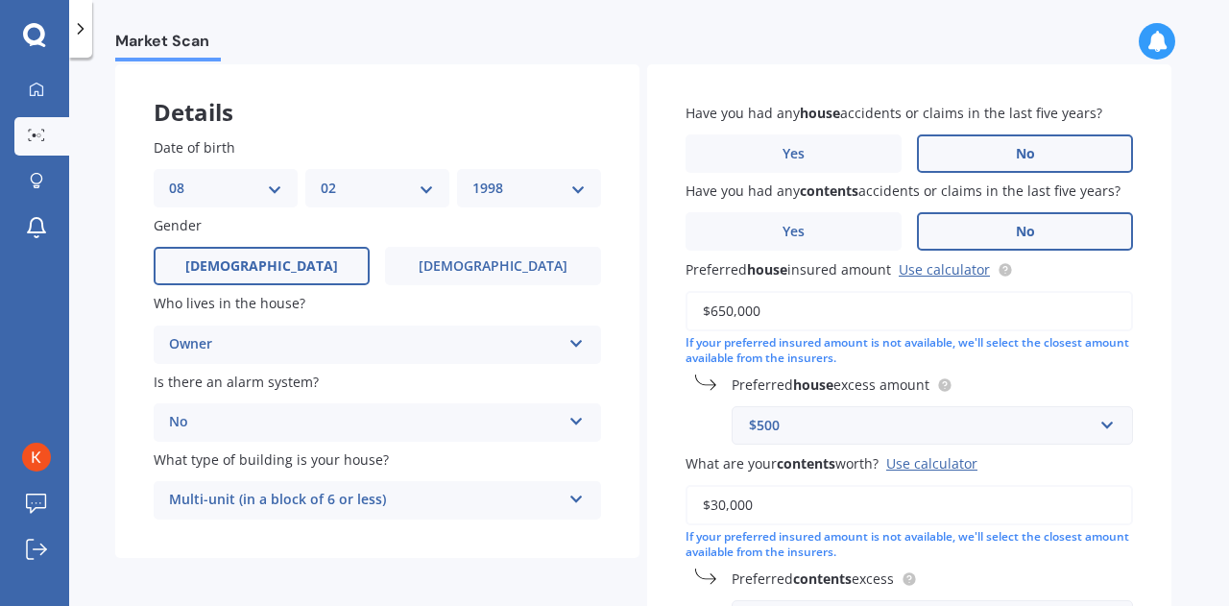
type input "$30,000"
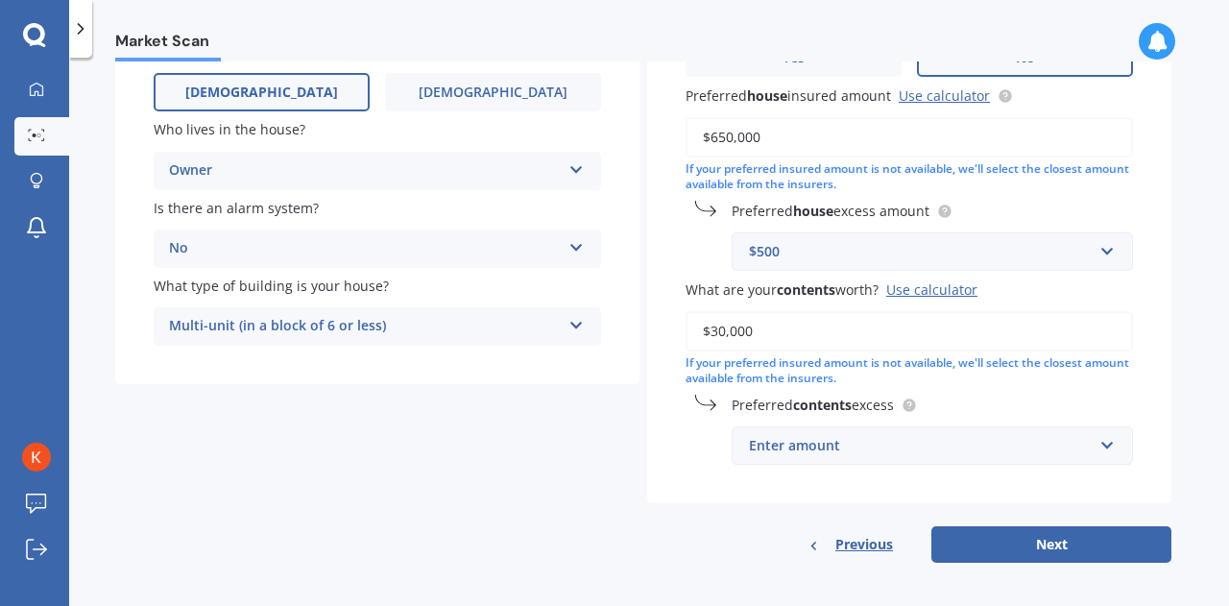
scroll to position [273, 0]
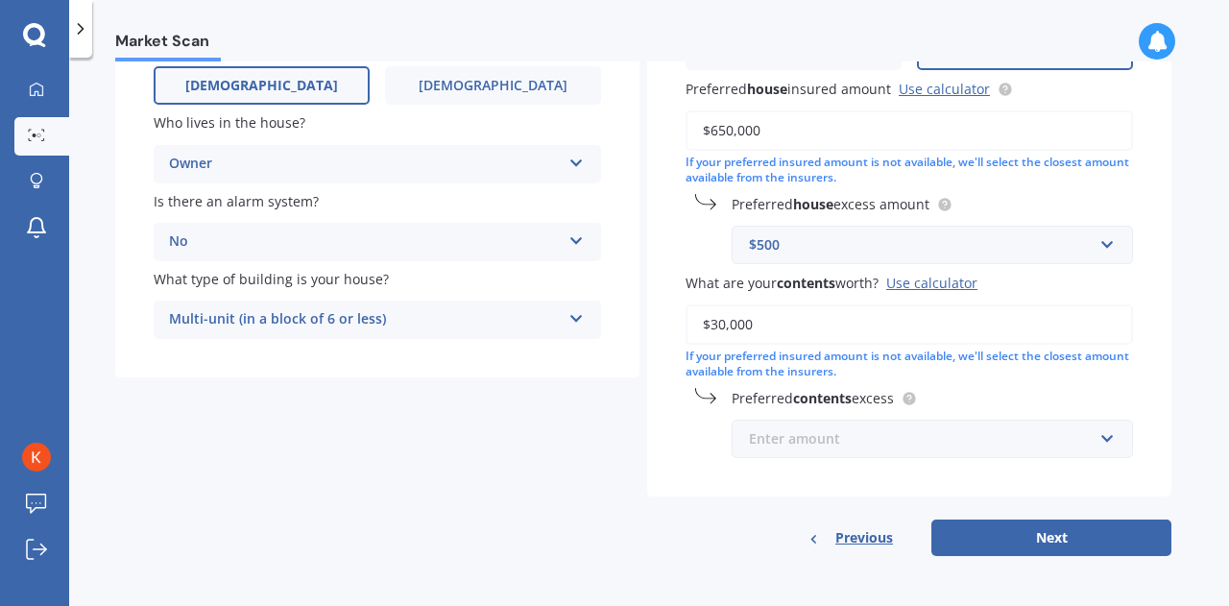
click at [960, 453] on input "text" at bounding box center [925, 438] width 384 height 36
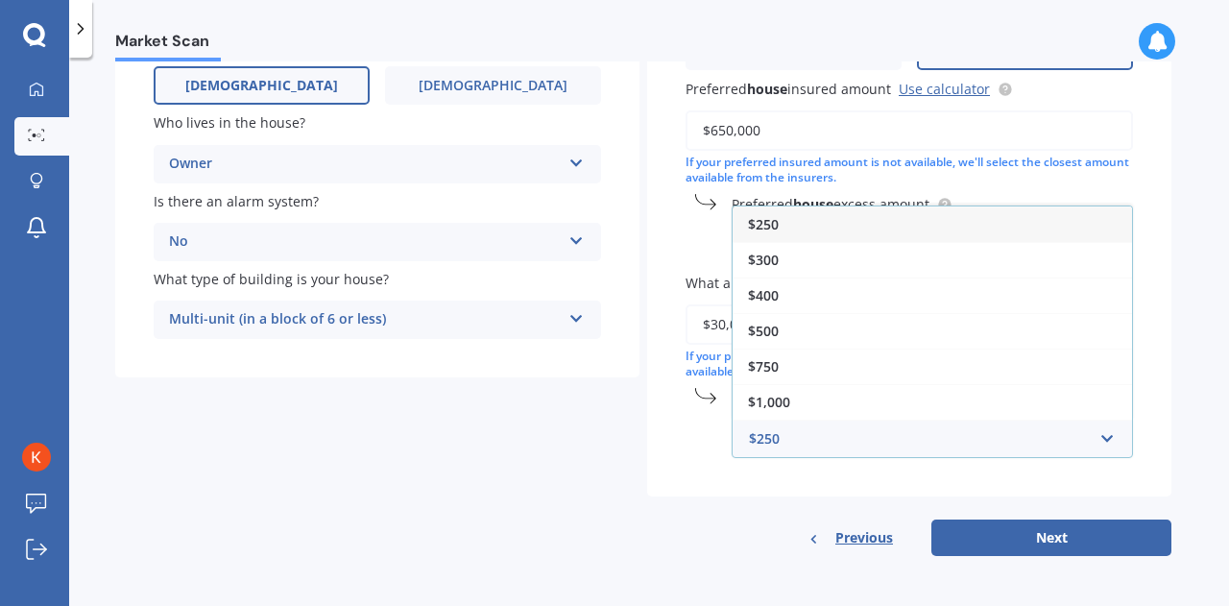
click at [820, 228] on div "$250" at bounding box center [931, 224] width 399 height 36
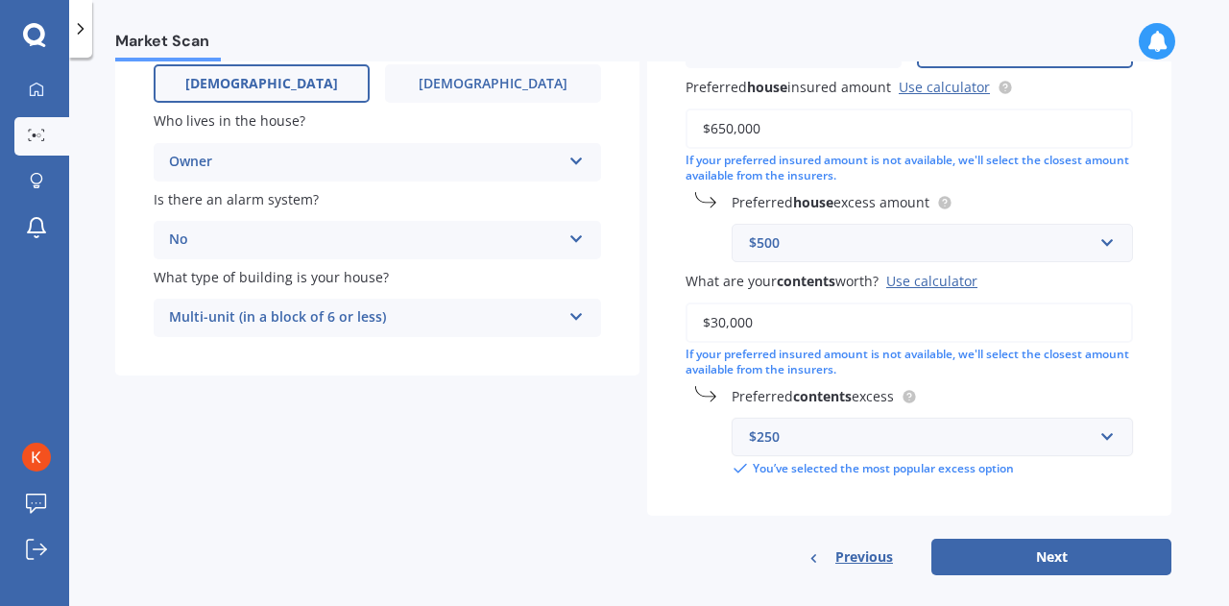
click at [897, 441] on div "$250" at bounding box center [921, 436] width 344 height 21
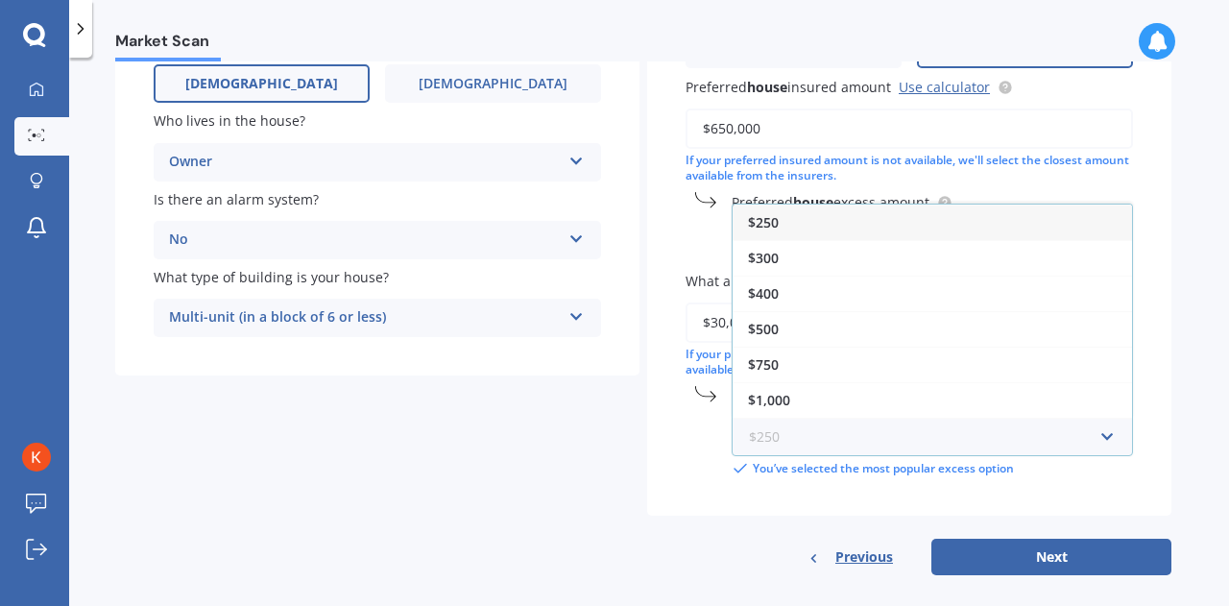
click at [897, 441] on input "text" at bounding box center [925, 437] width 384 height 36
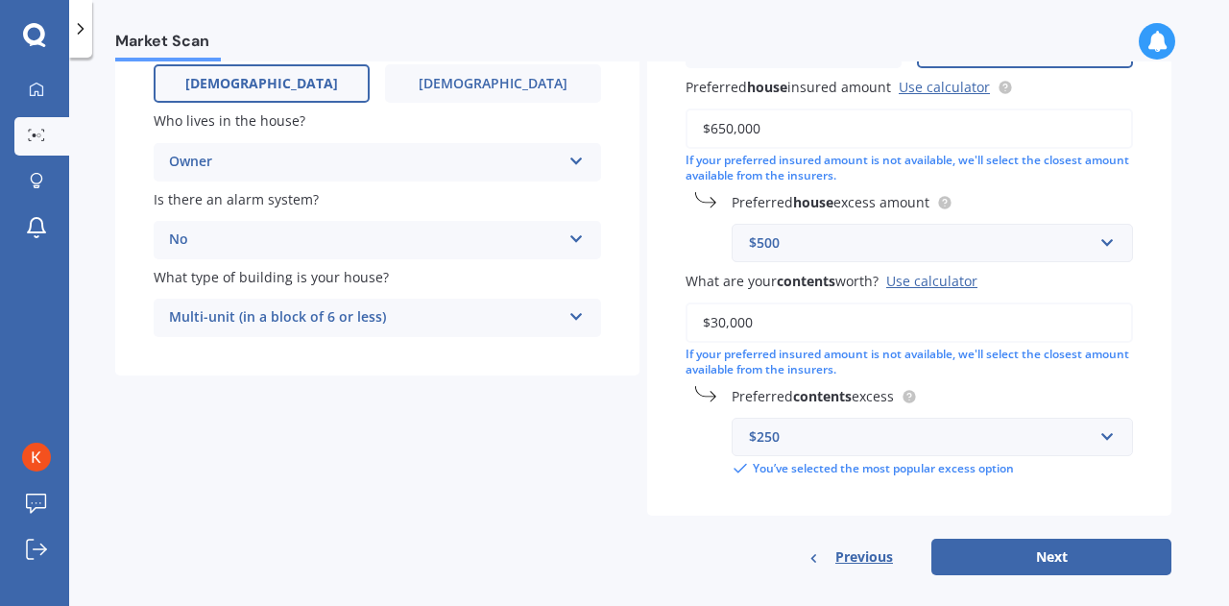
click at [1188, 443] on div "Market Scan House & Contents Market Scan 70 % Let's get to know you and see how…" at bounding box center [649, 335] width 1160 height 548
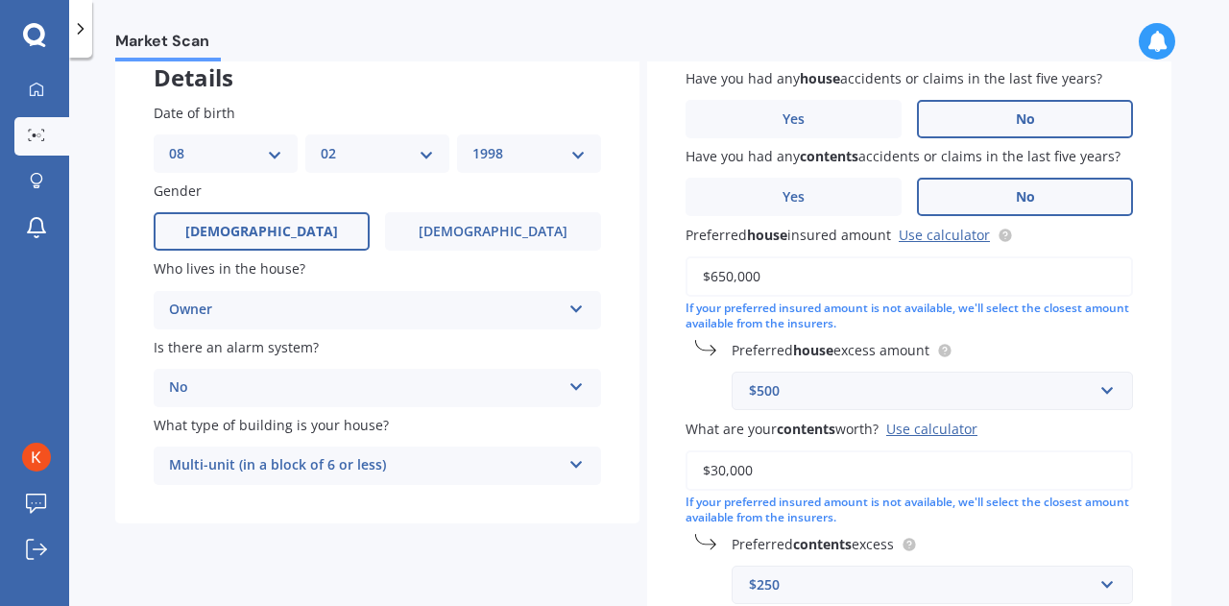
scroll to position [130, 0]
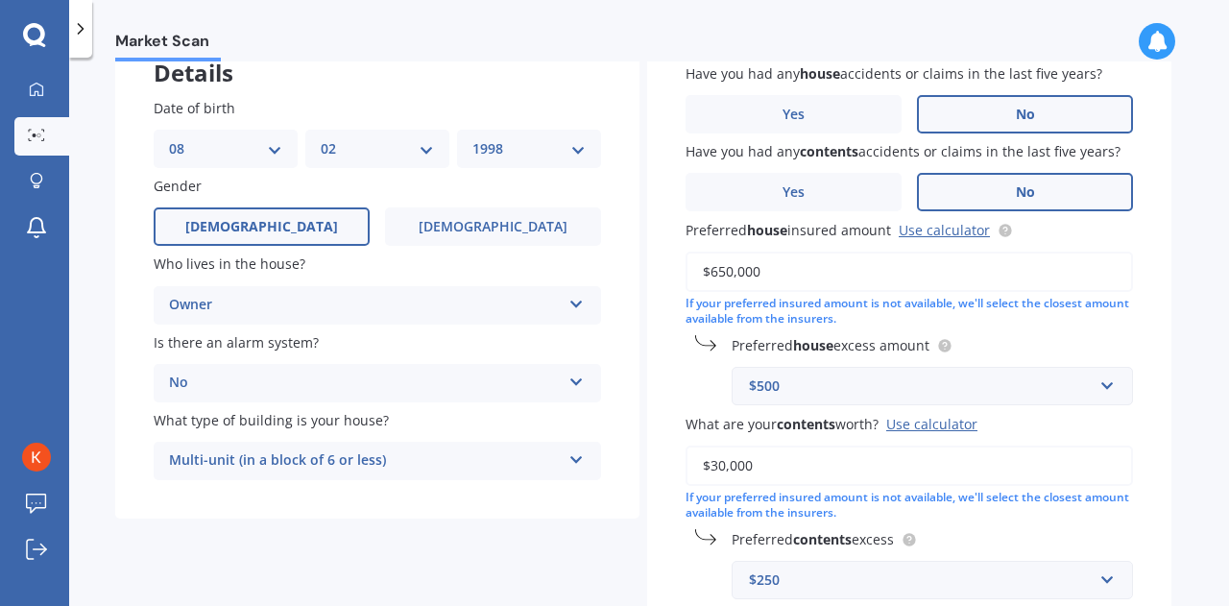
click at [956, 18] on div "Market Scan" at bounding box center [649, 30] width 1160 height 61
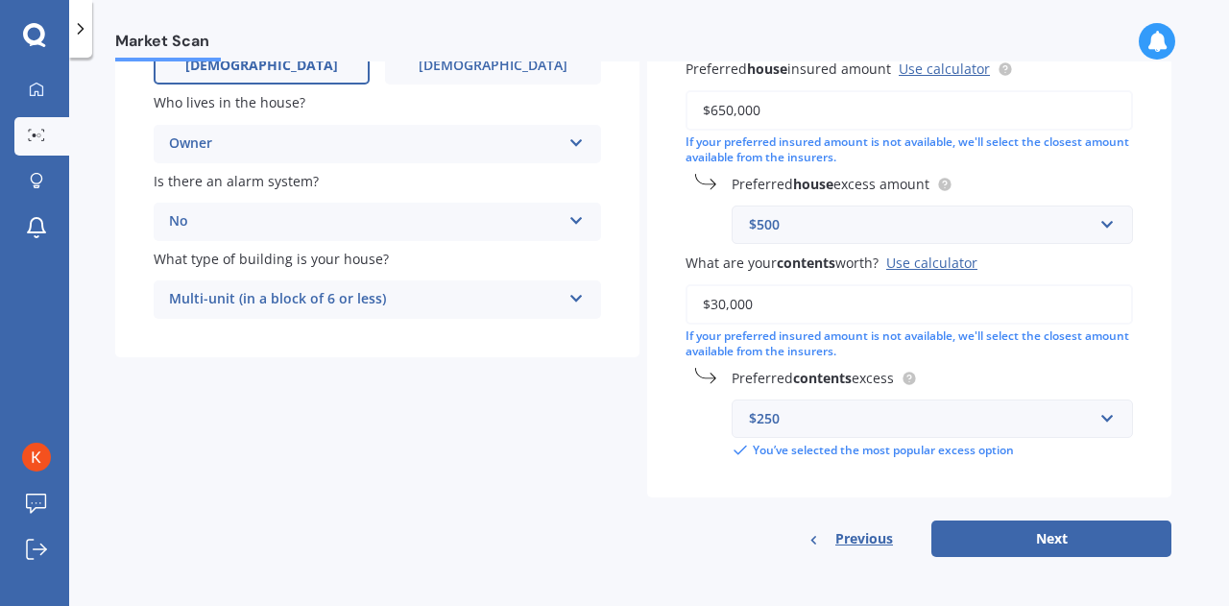
scroll to position [294, 0]
click at [1024, 529] on button "Next" at bounding box center [1051, 537] width 240 height 36
select select "08"
select select "02"
select select "1998"
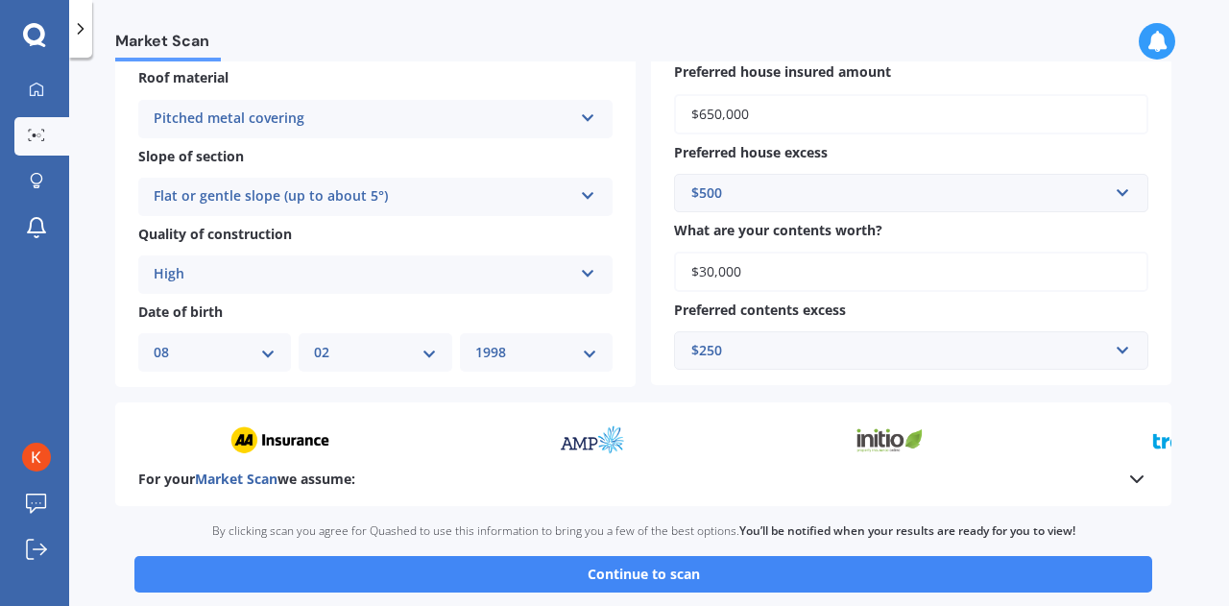
scroll to position [672, 0]
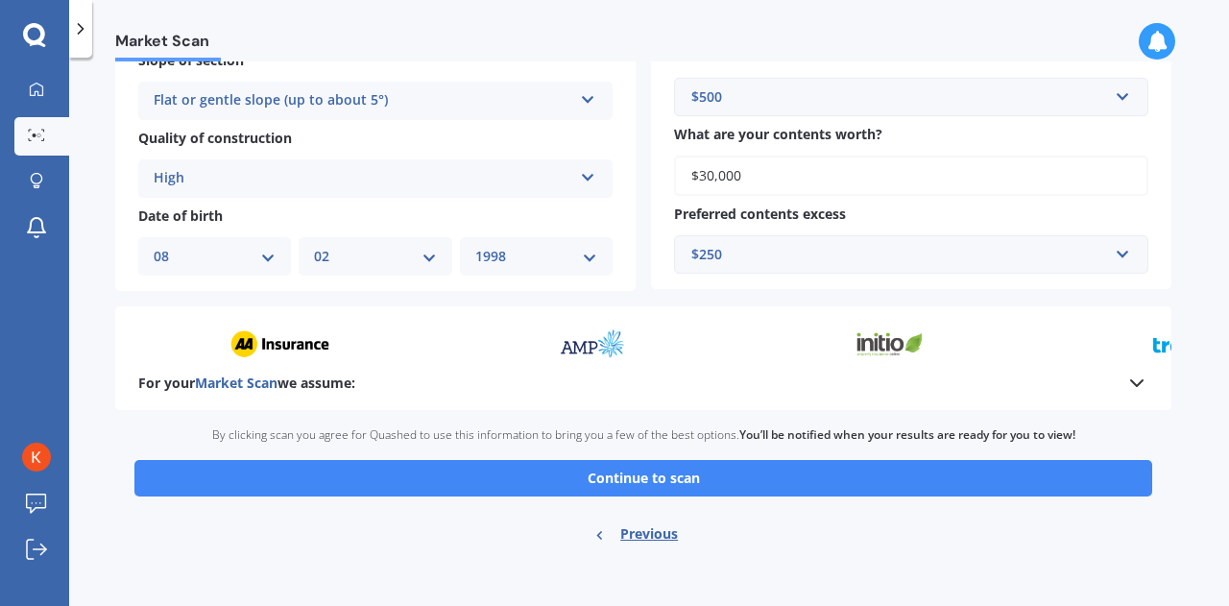
click at [656, 480] on button "Continue to scan" at bounding box center [643, 478] width 1018 height 36
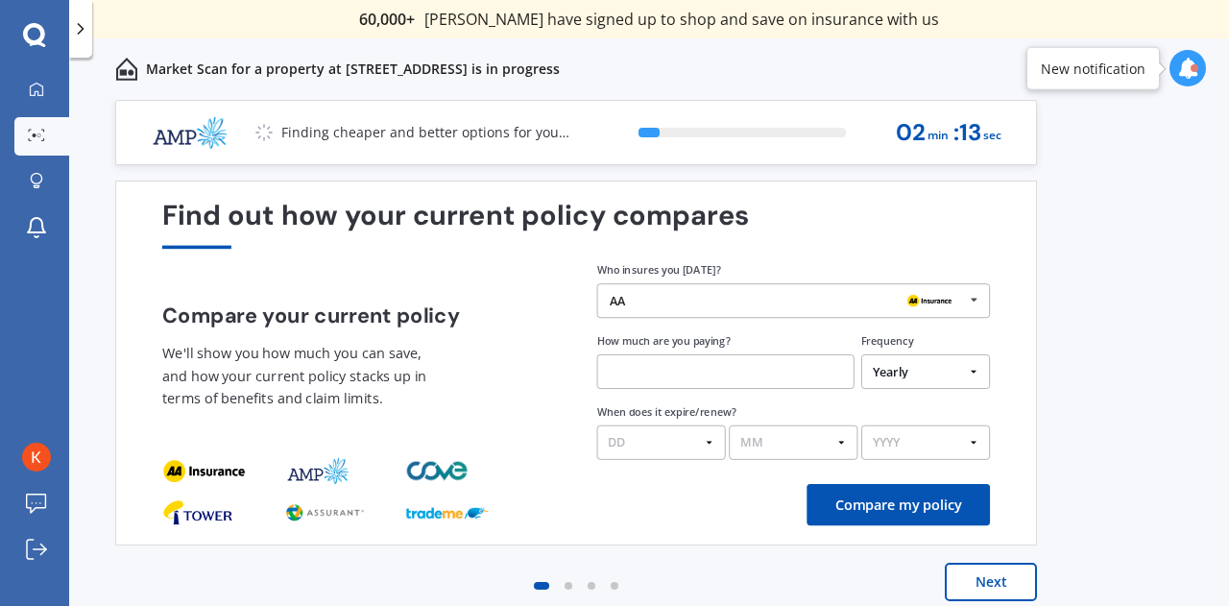
click at [748, 292] on div "AA AA Tower AMI State AMP ANZ ASB BNZ Trade Me Insurance Westpac Other" at bounding box center [794, 300] width 394 height 35
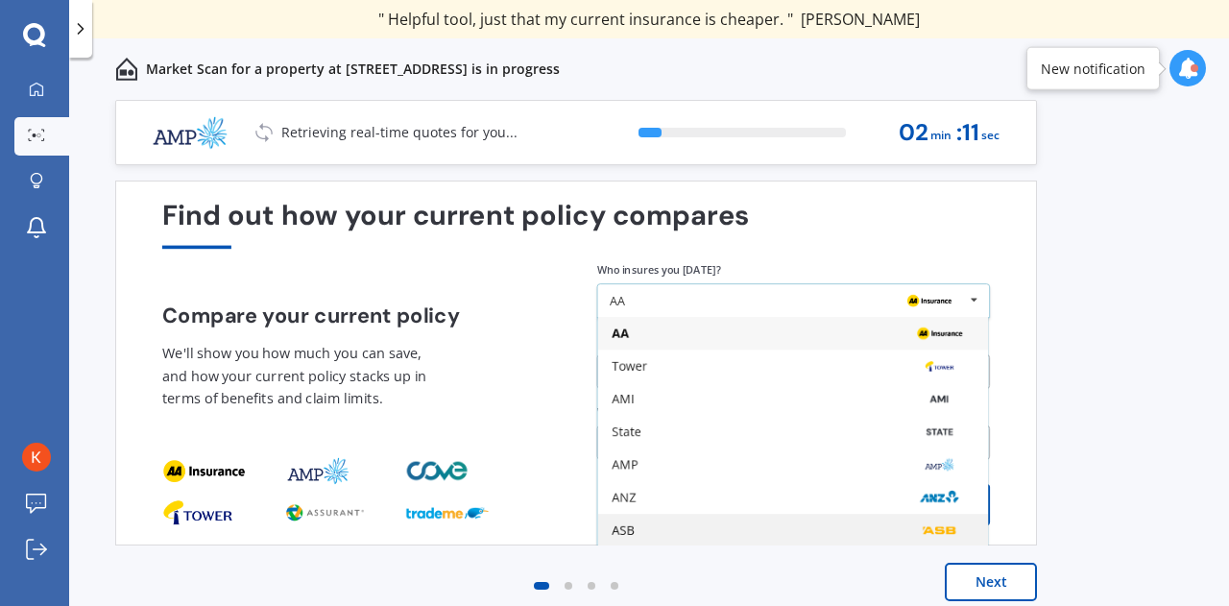
click at [683, 525] on div "ASB" at bounding box center [792, 530] width 362 height 13
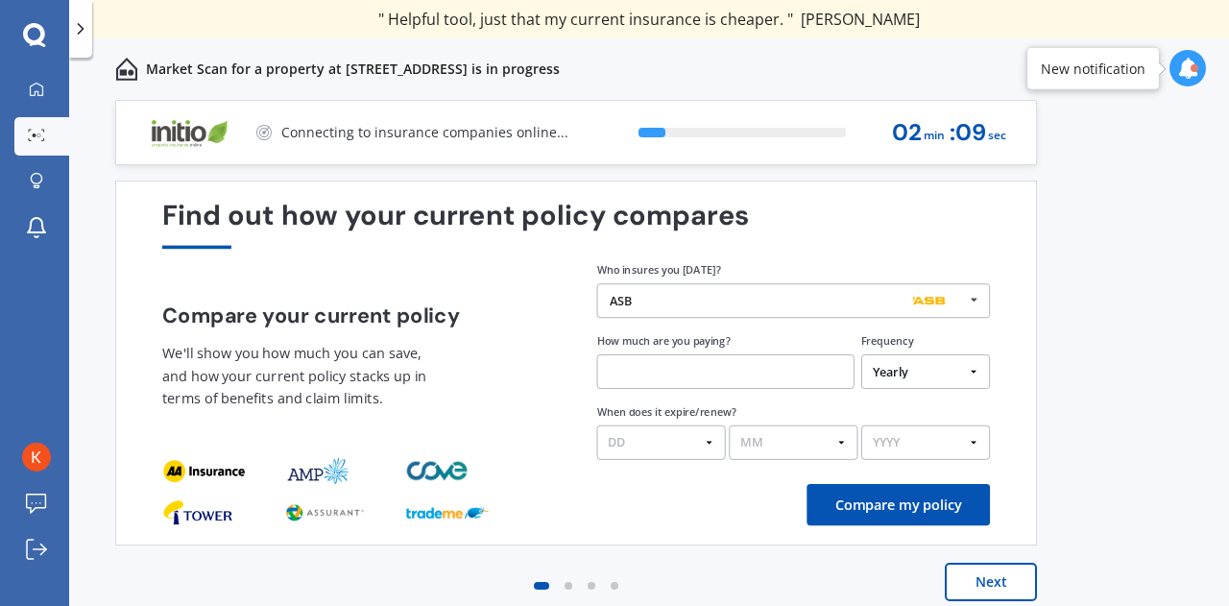
click at [897, 374] on select "Yearly Six-Monthly Quarterly Monthly Fortnightly Weekly One-Off" at bounding box center [925, 371] width 129 height 35
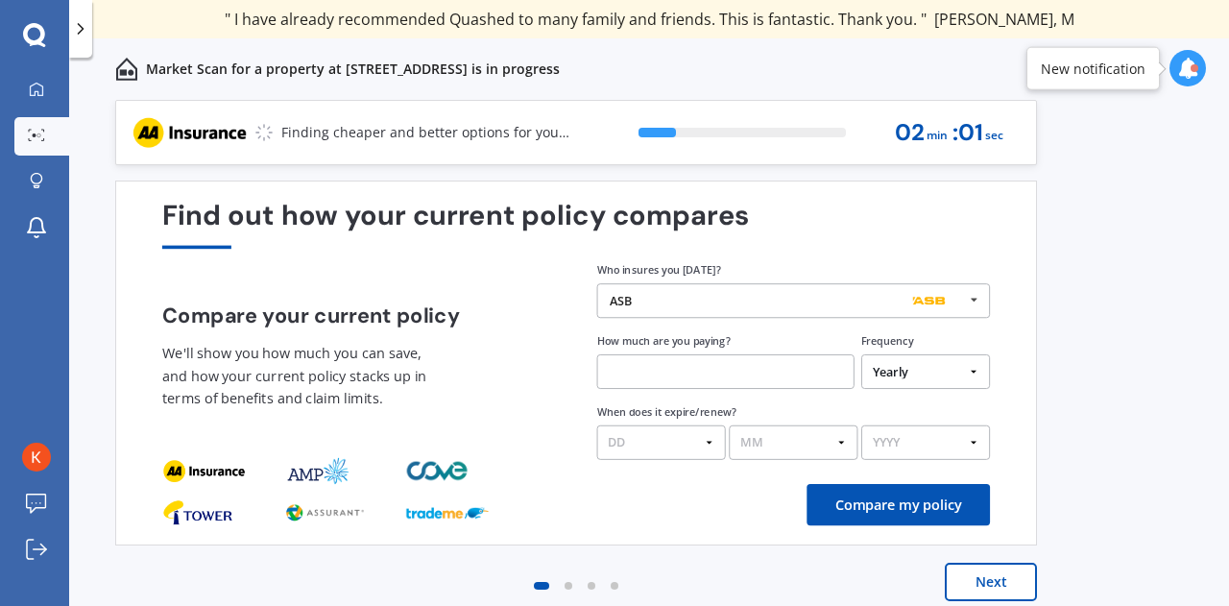
click at [921, 389] on select "Yearly Six-Monthly Quarterly Monthly Fortnightly Weekly One-Off" at bounding box center [925, 371] width 129 height 35
select select "Fortnightly"
click at [861, 355] on select "Yearly Six-Monthly Quarterly Monthly Fortnightly Weekly One-Off" at bounding box center [925, 371] width 129 height 35
click at [730, 369] on input "text" at bounding box center [725, 371] width 257 height 35
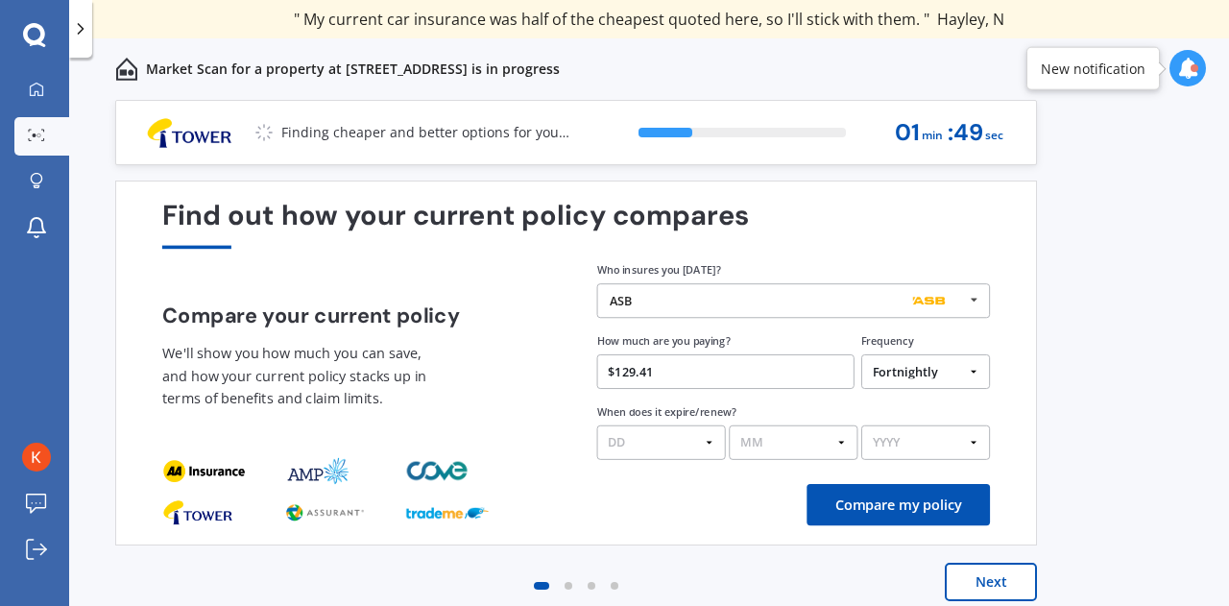
type input "$129.41"
click at [687, 442] on select "DD 01 02 03 04 05 06 07 08 09 10 11 12 13 14 15 16 17 18 19 20 21 22 23 24 25 2…" at bounding box center [661, 442] width 129 height 35
click at [939, 445] on select "YYYY 2026 2025 2024" at bounding box center [925, 442] width 129 height 35
select select "2026"
click at [861, 425] on select "YYYY 2026 2025 2024" at bounding box center [925, 442] width 129 height 35
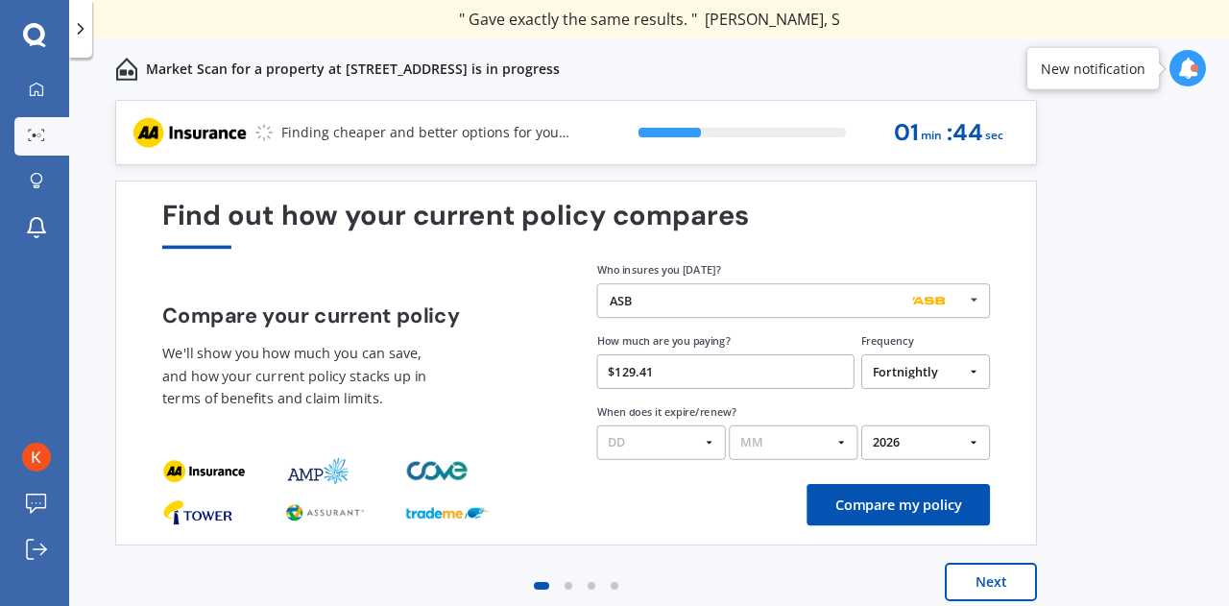
click at [920, 505] on button "Compare my policy" at bounding box center [897, 504] width 183 height 41
click at [803, 442] on select "MM 01 02 03 04 05 06 07 08 09 10 11 12" at bounding box center [793, 442] width 129 height 35
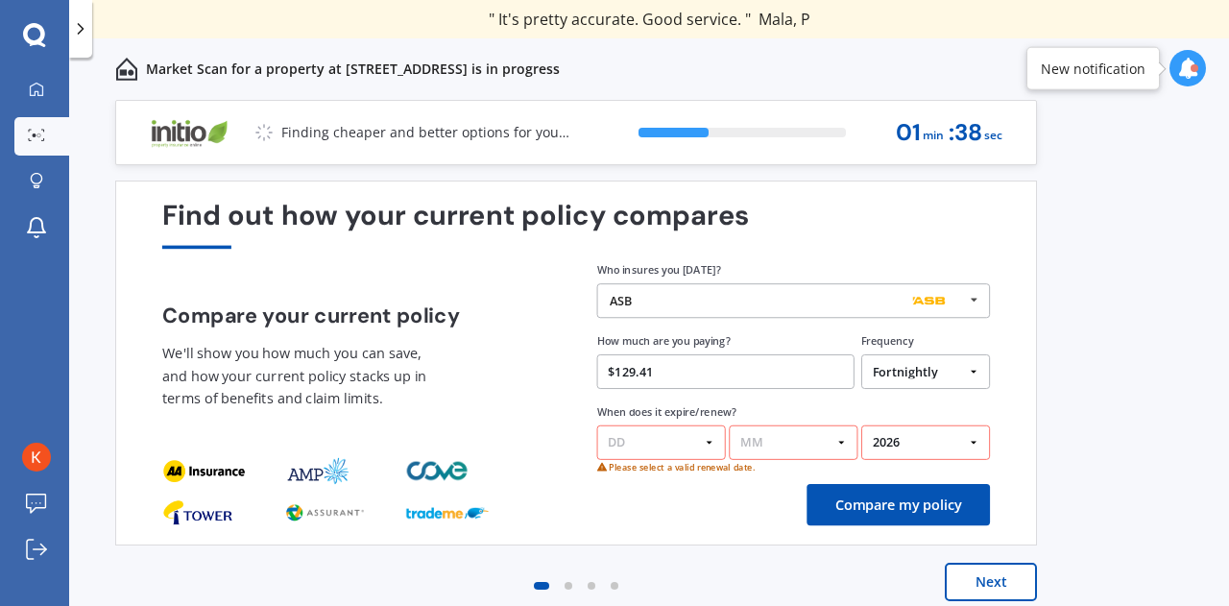
click at [1155, 244] on div "Previous 60,000+ Kiwis have signed up to shop and save on insurance with us " H…" at bounding box center [649, 374] width 1160 height 548
click at [693, 438] on select "DD 01 02 03 04 05 06 07 08 09 10 11 12 13 14 15 16 17 18 19 20 21 22 23 24 25 2…" at bounding box center [661, 442] width 129 height 35
select select "26"
click at [597, 425] on select "DD 01 02 03 04 05 06 07 08 09 10 11 12 13 14 15 16 17 18 19 20 21 22 23 24 25 2…" at bounding box center [661, 442] width 129 height 35
click at [816, 452] on select "MM 01 02 03 04 05 06 07 08 09 10 11 12" at bounding box center [793, 442] width 129 height 35
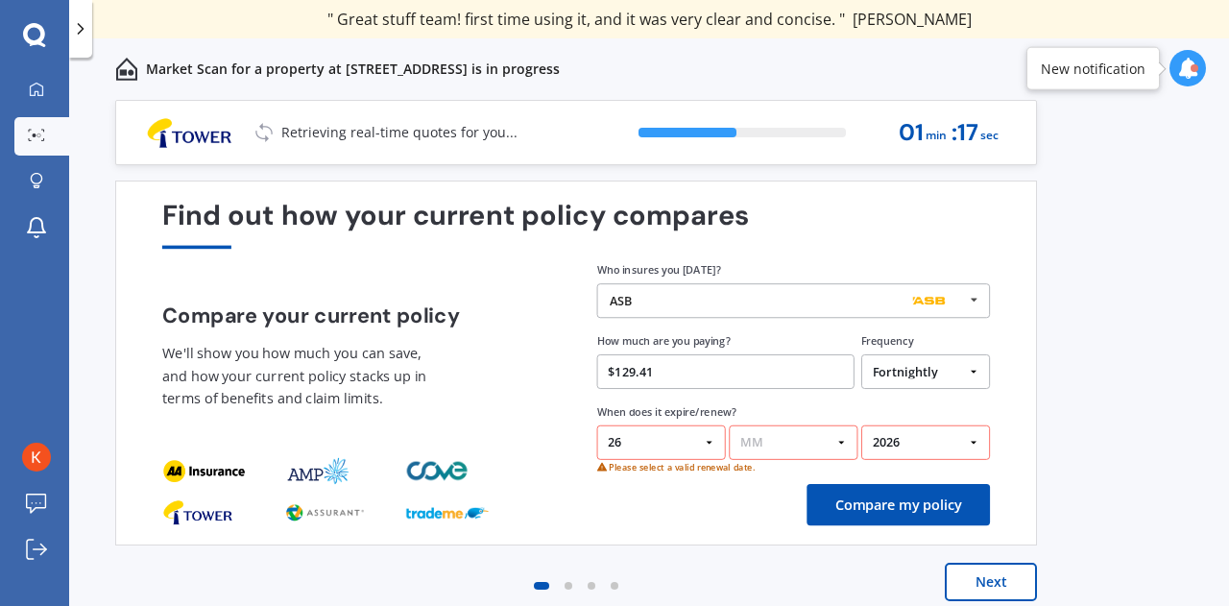
select select "06"
click at [729, 425] on select "MM 01 02 03 04 05 06 07 08 09 10 11 12" at bounding box center [793, 442] width 129 height 35
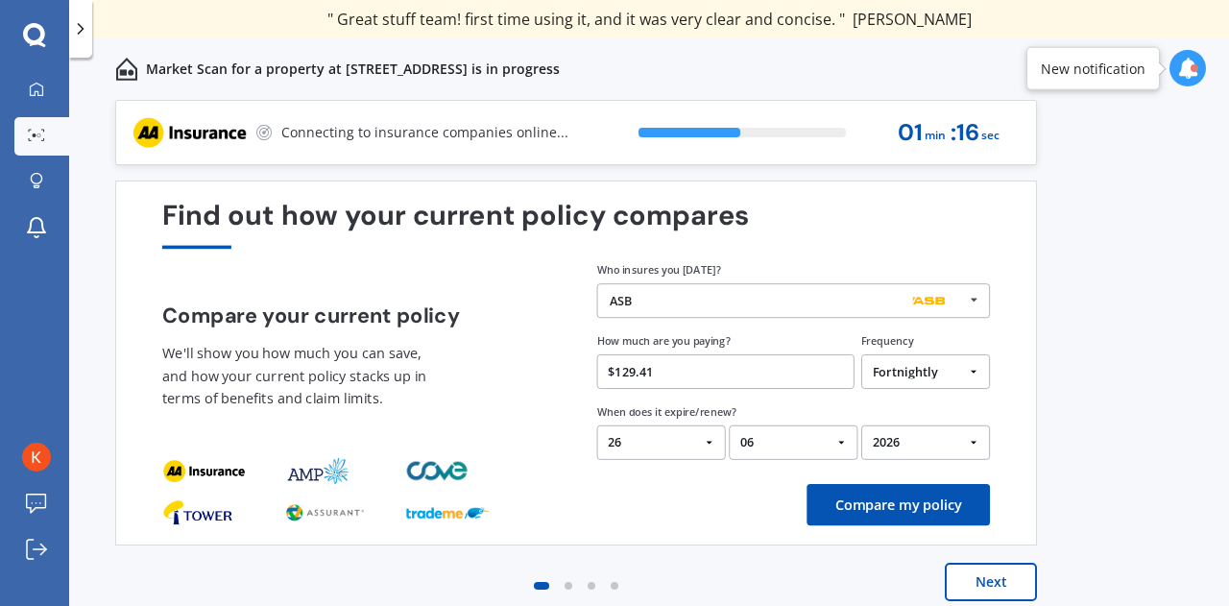
click at [909, 507] on button "Compare my policy" at bounding box center [897, 504] width 183 height 41
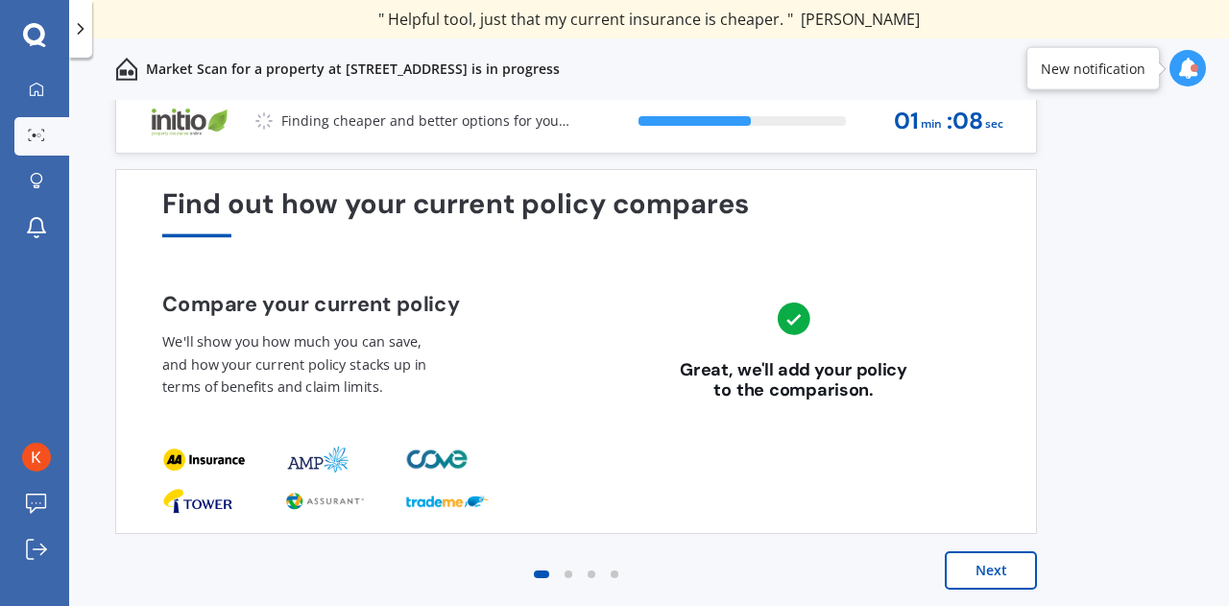
scroll to position [13, 0]
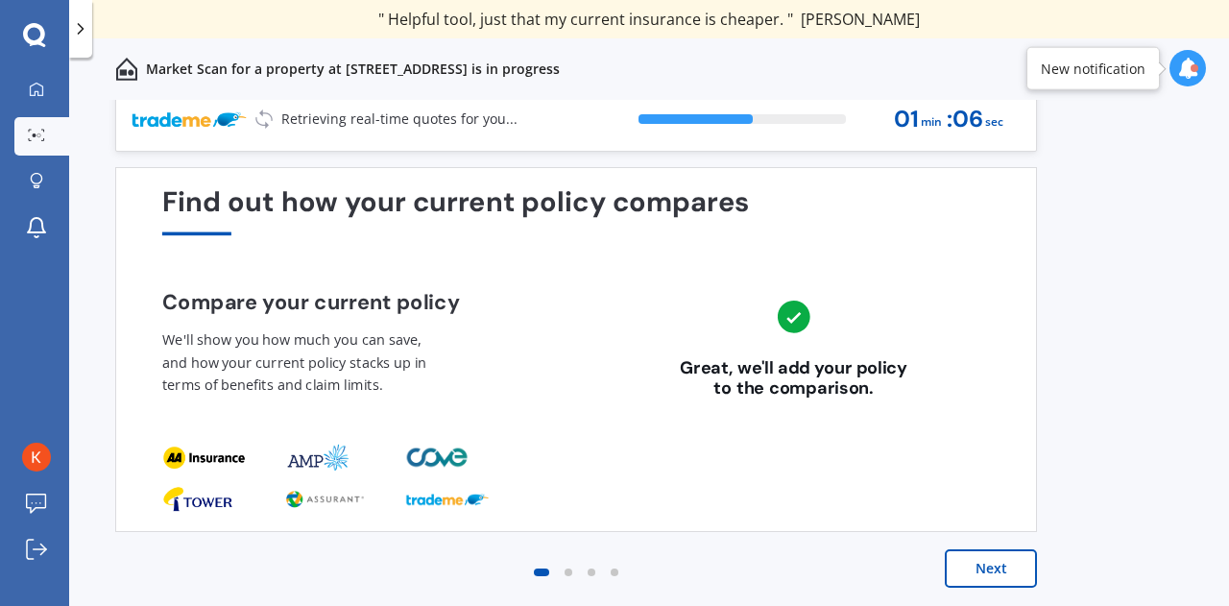
click at [997, 563] on button "Next" at bounding box center [991, 568] width 92 height 38
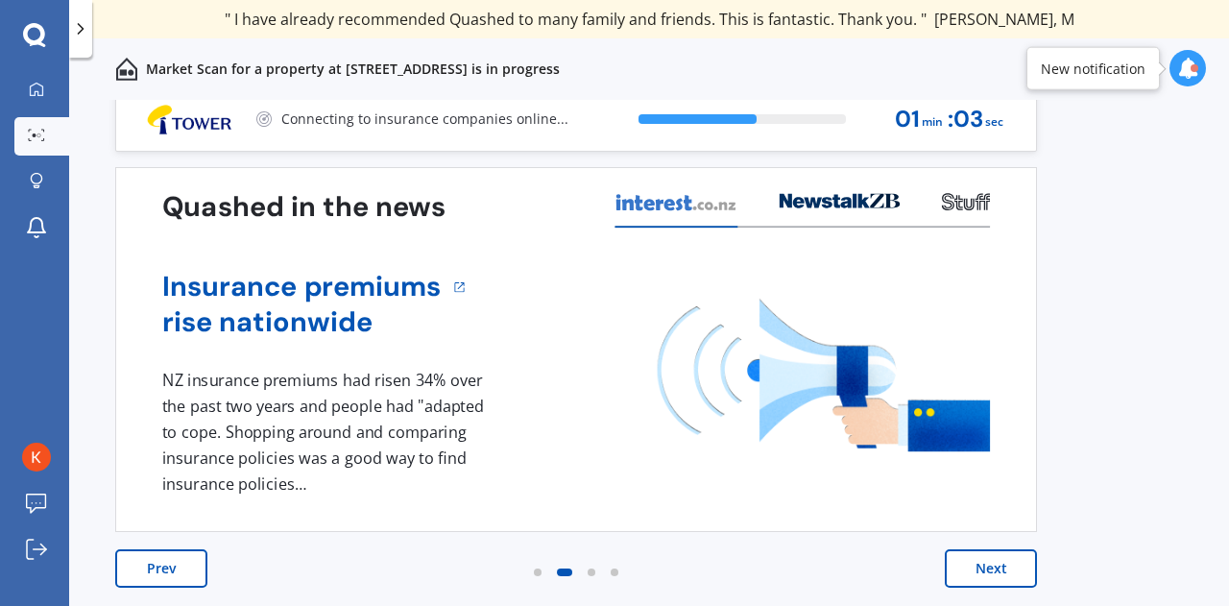
click at [1001, 570] on button "Next" at bounding box center [991, 568] width 92 height 38
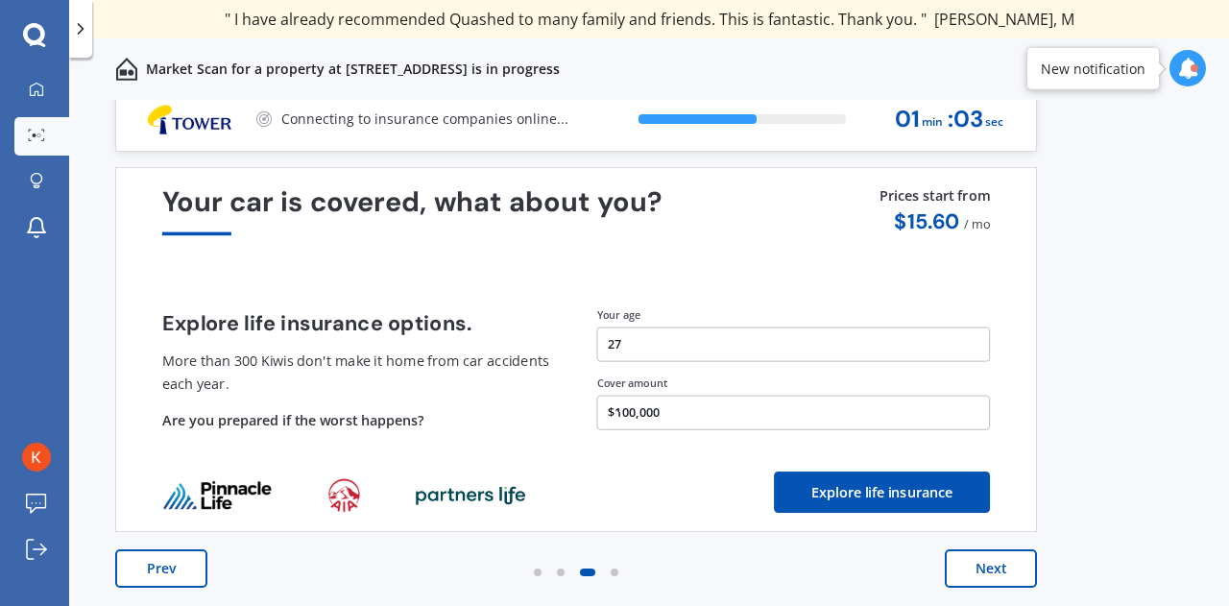
scroll to position [0, 0]
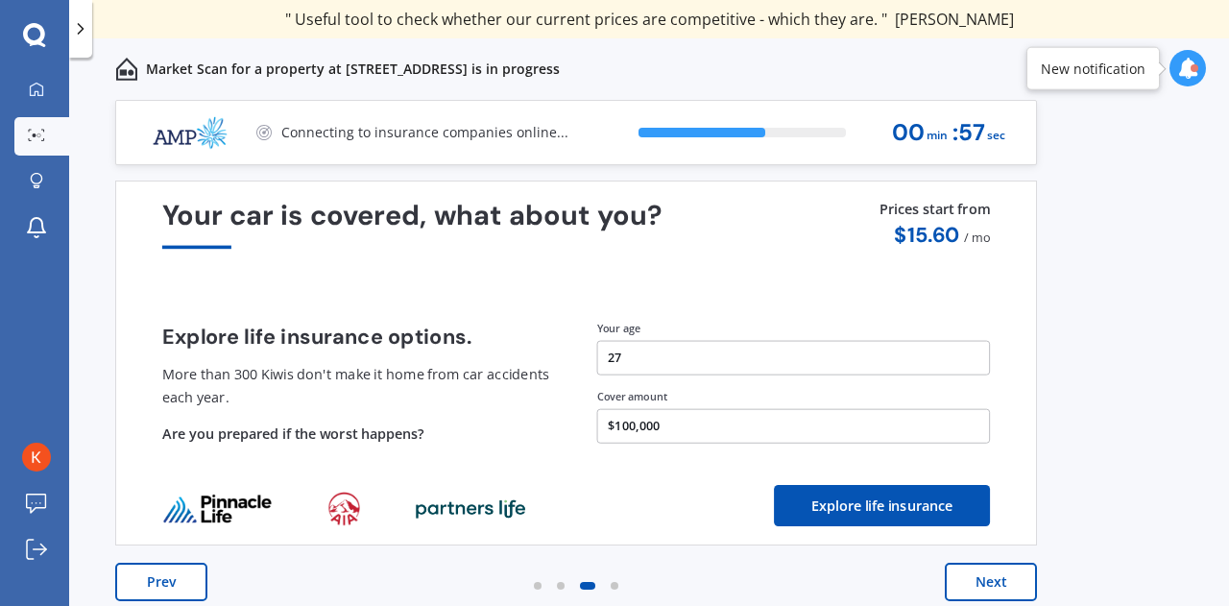
click at [994, 573] on button "Next" at bounding box center [991, 582] width 92 height 38
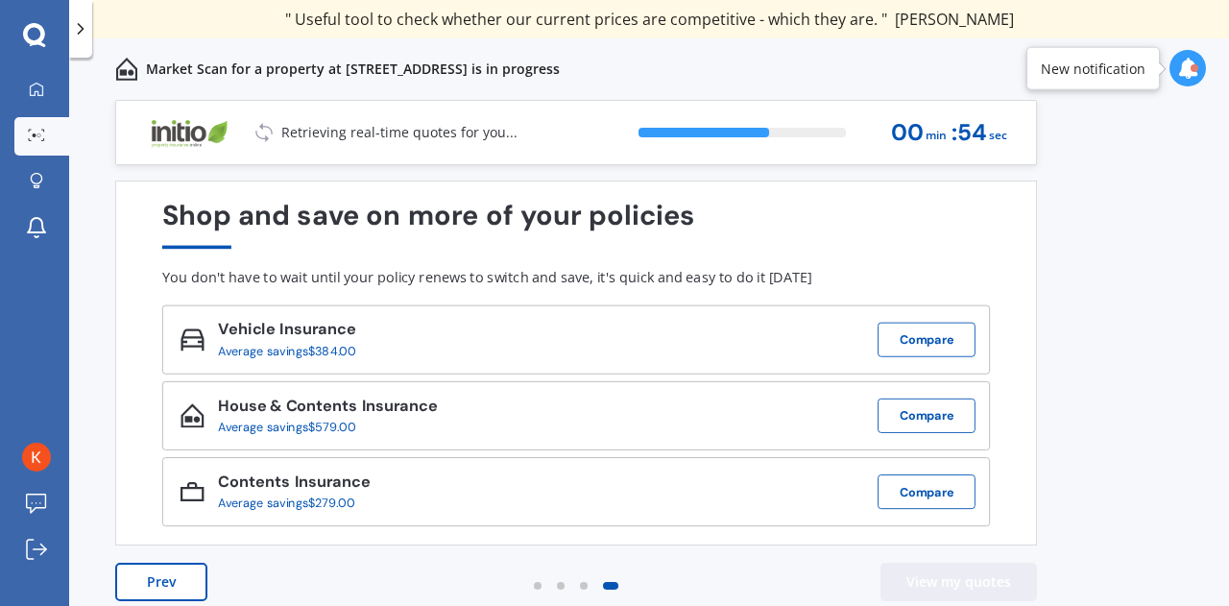
click at [993, 573] on button "View my quotes" at bounding box center [958, 582] width 156 height 38
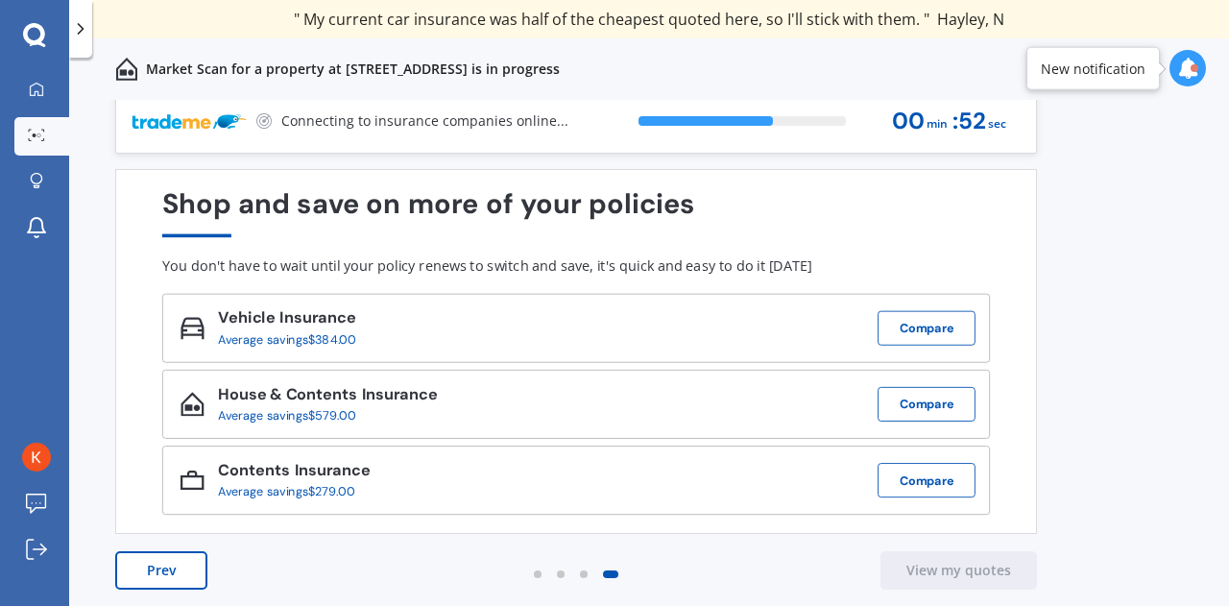
scroll to position [13, 0]
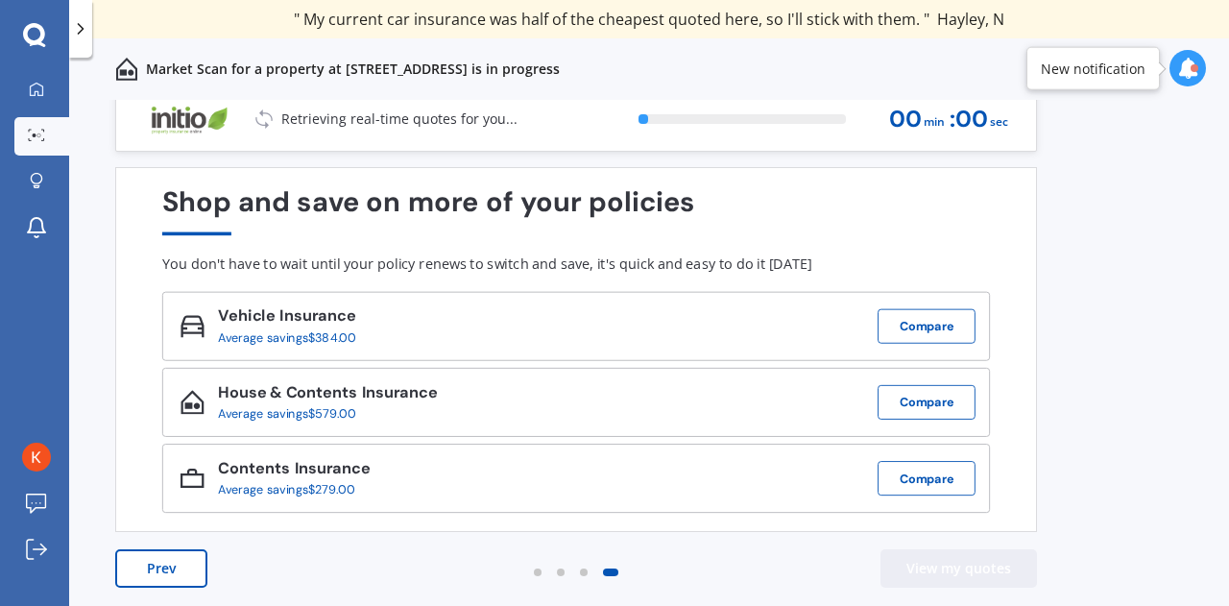
click at [969, 560] on button "View my quotes" at bounding box center [958, 568] width 156 height 38
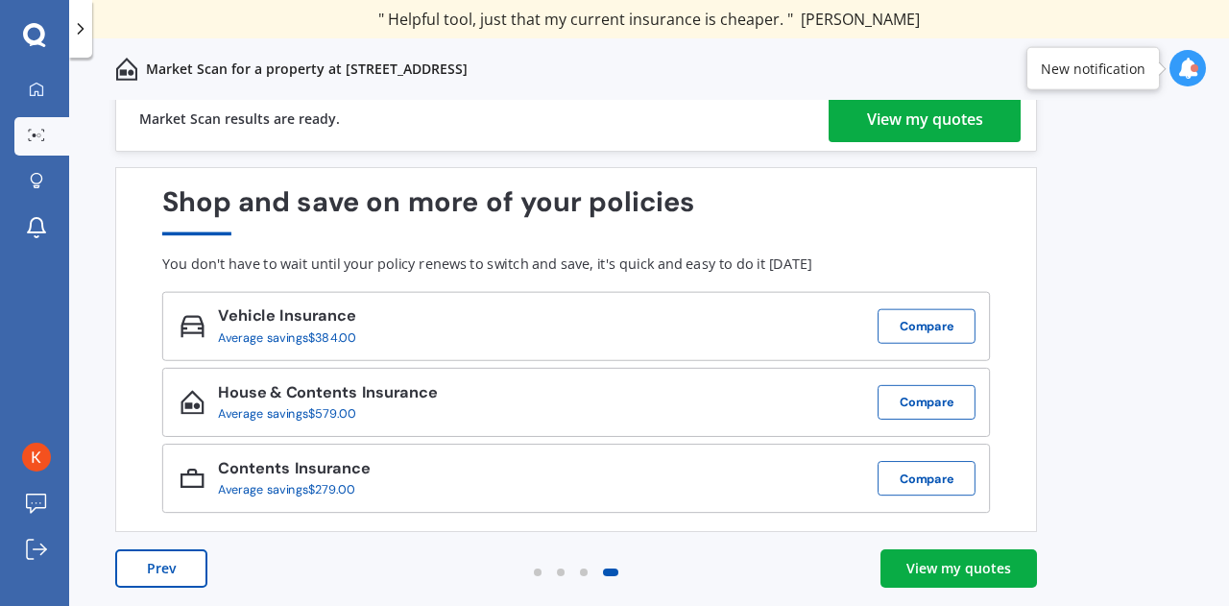
click at [985, 571] on div "View my quotes" at bounding box center [958, 568] width 105 height 19
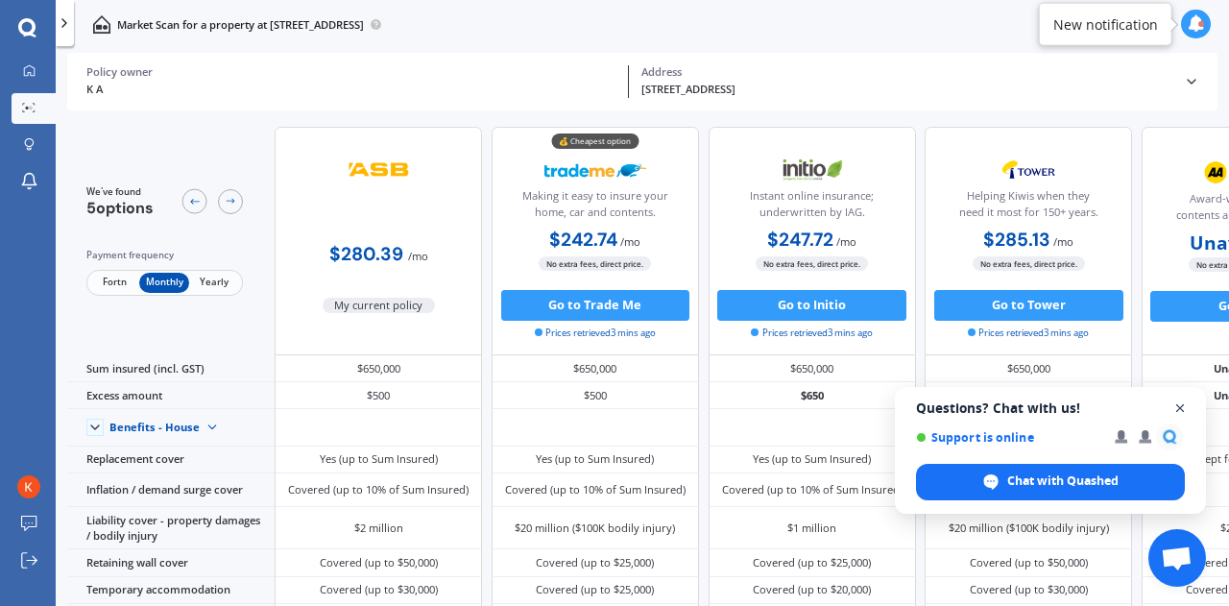
click at [1178, 409] on span "Open chat" at bounding box center [1180, 408] width 24 height 24
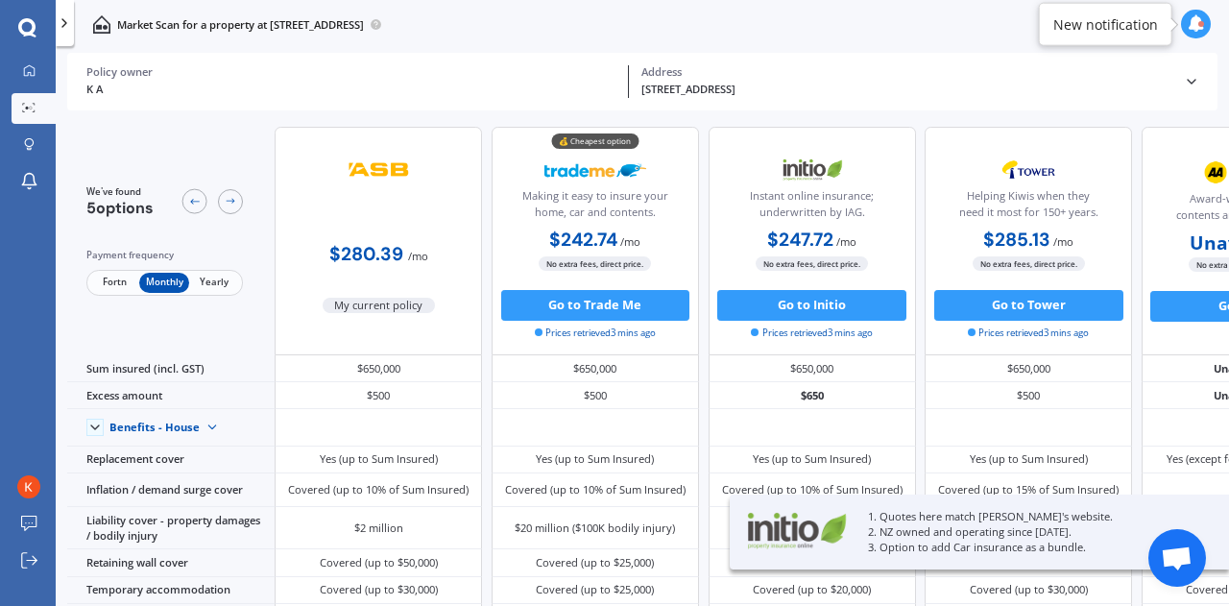
click at [106, 282] on span "Fortn" at bounding box center [114, 283] width 50 height 20
